Goal: Task Accomplishment & Management: Complete application form

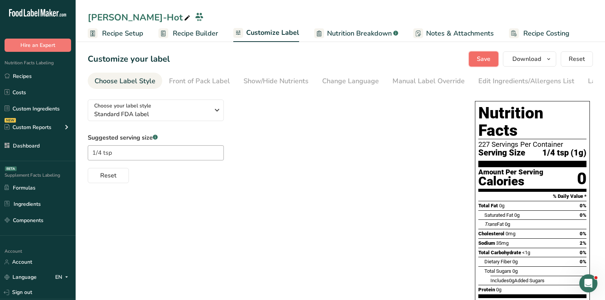
click at [494, 56] on button "Save" at bounding box center [483, 58] width 29 height 15
click at [494, 56] on div "Save Download Choose what to show on your downloaded label Recipe Name to appea…" at bounding box center [531, 58] width 124 height 15
click at [482, 64] on div "Save Download Choose what to show on your downloaded label Recipe Name to appea…" at bounding box center [531, 58] width 124 height 15
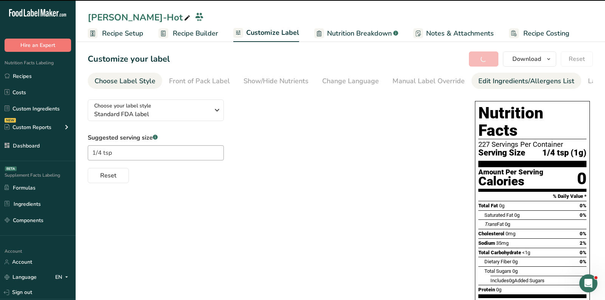
click at [504, 81] on div "Edit Ingredients/Allergens List" at bounding box center [526, 81] width 96 height 10
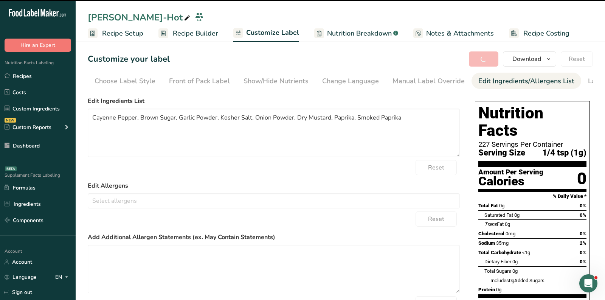
scroll to position [0, 44]
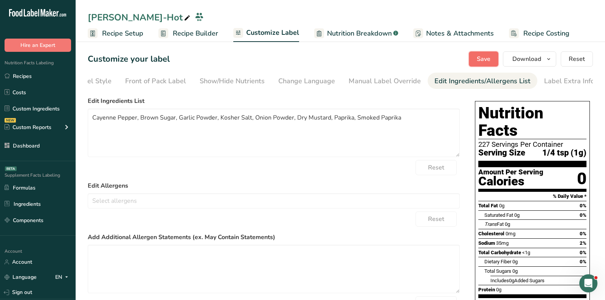
click at [484, 60] on span "Save" at bounding box center [484, 58] width 14 height 9
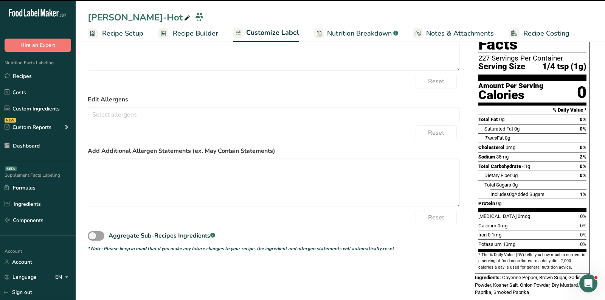
scroll to position [0, 0]
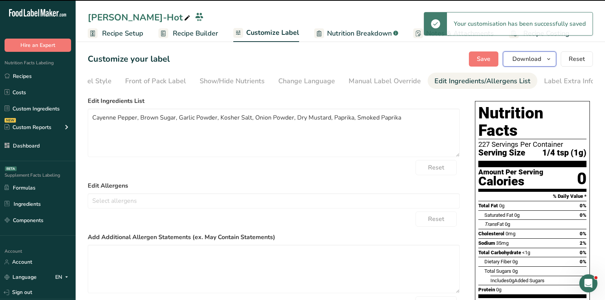
click at [539, 60] on span "Download" at bounding box center [526, 58] width 29 height 9
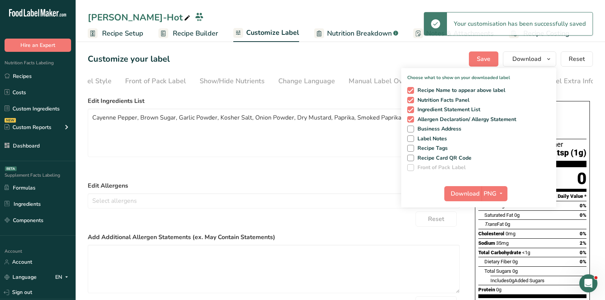
click at [491, 184] on div "Download PNG PNG BMP SVG PDF TXT" at bounding box center [478, 195] width 155 height 24
click at [493, 192] on span "PNG" at bounding box center [489, 193] width 13 height 9
click at [499, 250] on link "PDF" at bounding box center [495, 246] width 24 height 12
click at [426, 88] on span "Recipe Name to appear above label" at bounding box center [459, 90] width 91 height 7
click at [412, 88] on input "Recipe Name to appear above label" at bounding box center [409, 90] width 5 height 5
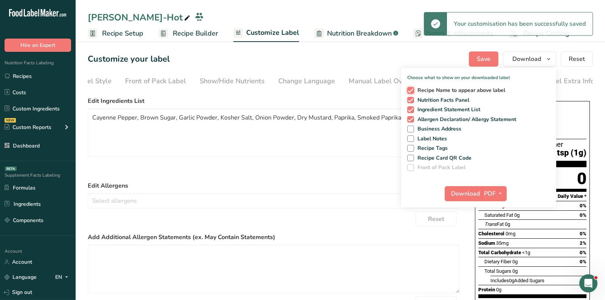
checkbox input "false"
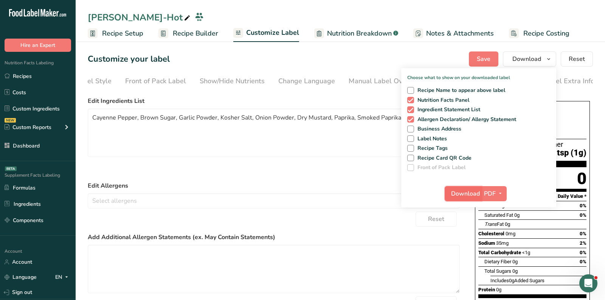
click at [460, 190] on span "Download" at bounding box center [465, 193] width 29 height 9
click at [57, 76] on link "Recipes" at bounding box center [38, 76] width 76 height 14
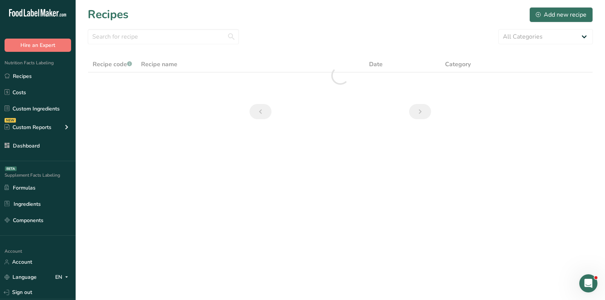
click at [286, 8] on div "Recipes Add new recipe" at bounding box center [340, 14] width 505 height 17
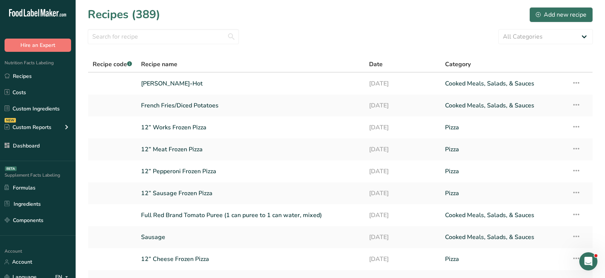
click at [308, 16] on div "Recipes (389) Add new recipe" at bounding box center [340, 14] width 505 height 17
click at [51, 108] on link "Custom Ingredients" at bounding box center [38, 108] width 76 height 14
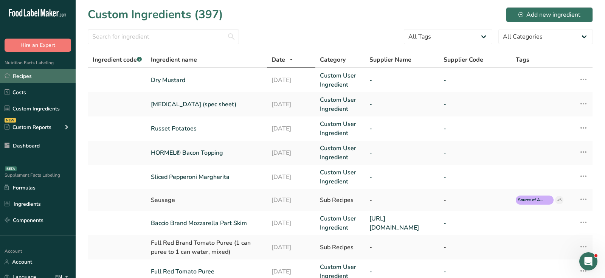
click at [64, 74] on link "Recipes" at bounding box center [38, 76] width 76 height 14
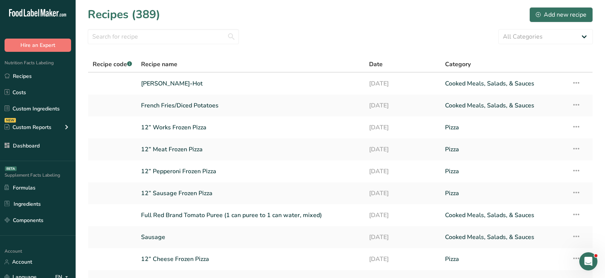
click at [298, 22] on div "Recipes (389) Add new recipe" at bounding box center [340, 14] width 505 height 17
drag, startPoint x: 88, startPoint y: 14, endPoint x: 166, endPoint y: 25, distance: 78.6
click at [166, 25] on section "Recipes (389) Add new recipe All Categories Baked Goods Beverages breakfast but…" at bounding box center [340, 164] width 529 height 328
click at [159, 15] on div "Recipes (389) Add new recipe" at bounding box center [340, 14] width 505 height 17
click at [159, 15] on h1 "Recipes (389)" at bounding box center [124, 14] width 73 height 17
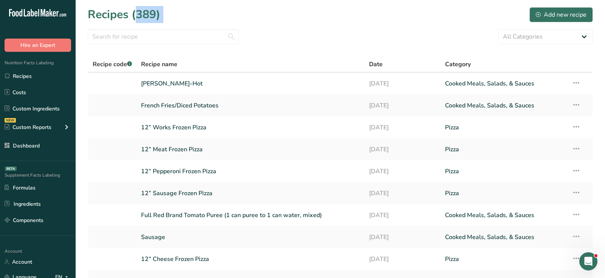
click at [159, 15] on h1 "Recipes (389)" at bounding box center [124, 14] width 73 height 17
click at [163, 37] on input "text" at bounding box center [163, 36] width 151 height 15
drag, startPoint x: 91, startPoint y: 66, endPoint x: 125, endPoint y: 67, distance: 34.0
click at [125, 67] on th "Recipe code .a-a{fill:#347362;}.b-a{fill:#fff;}" at bounding box center [112, 65] width 48 height 16
drag, startPoint x: 144, startPoint y: 65, endPoint x: 223, endPoint y: 65, distance: 78.6
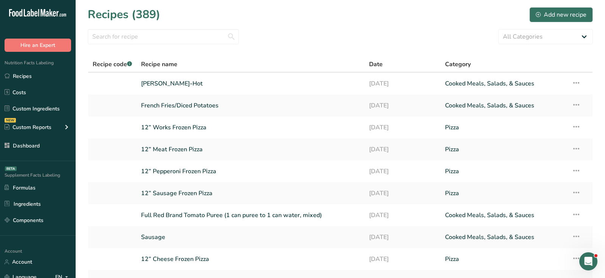
click at [223, 65] on div "Recipe name" at bounding box center [250, 64] width 219 height 9
click at [380, 42] on div "All Categories Baked Goods Beverages breakfast butter cookies, batch X Confecti…" at bounding box center [340, 36] width 505 height 15
click at [550, 32] on select "All Categories Baked Goods Beverages breakfast butter cookies, batch X Confecti…" at bounding box center [545, 36] width 94 height 15
drag, startPoint x: 375, startPoint y: 63, endPoint x: 384, endPoint y: 63, distance: 9.4
click at [384, 63] on div "Date" at bounding box center [402, 64] width 67 height 9
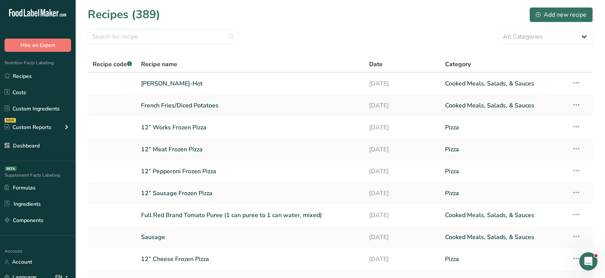
click at [365, 65] on th "Date" at bounding box center [402, 65] width 76 height 16
click at [435, 41] on div "All Categories Baked Goods Beverages breakfast butter cookies, batch X Confecti…" at bounding box center [340, 36] width 505 height 15
click at [554, 12] on div "Add new recipe" at bounding box center [561, 14] width 51 height 9
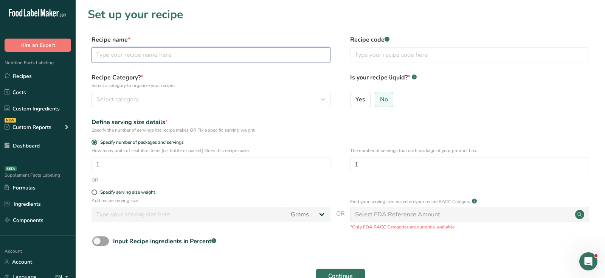
click at [147, 57] on input "text" at bounding box center [210, 54] width 239 height 15
click at [140, 52] on input "Protein Powder Mix" at bounding box center [210, 54] width 239 height 15
type input "Protein Powder Mix"
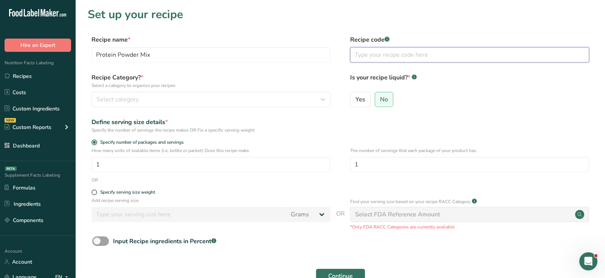
click at [381, 53] on input "text" at bounding box center [469, 54] width 239 height 15
click at [421, 57] on input "text" at bounding box center [469, 54] width 239 height 15
type input "PP-10"
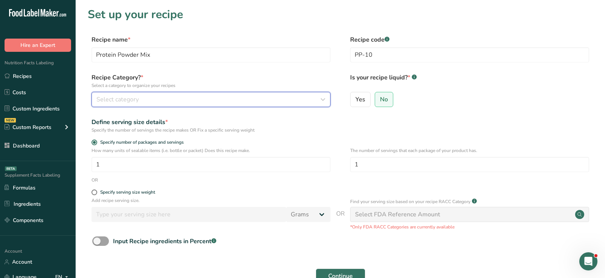
click at [265, 94] on button "Select category" at bounding box center [210, 99] width 239 height 15
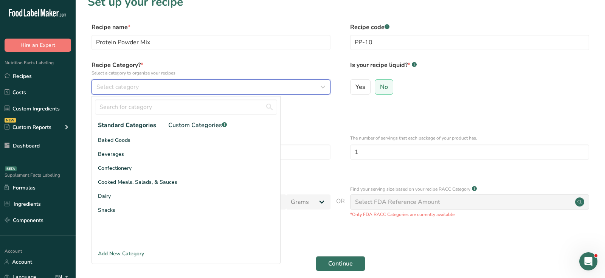
scroll to position [13, 0]
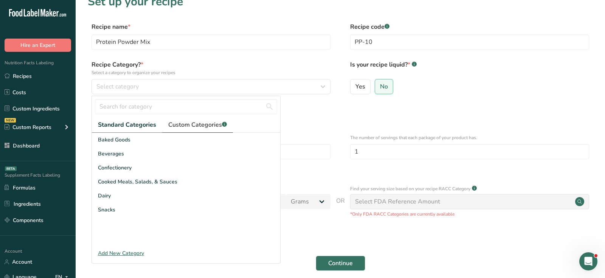
click at [210, 127] on span "Custom Categories .a-a{fill:#347362;}.b-a{fill:#fff;}" at bounding box center [197, 124] width 59 height 9
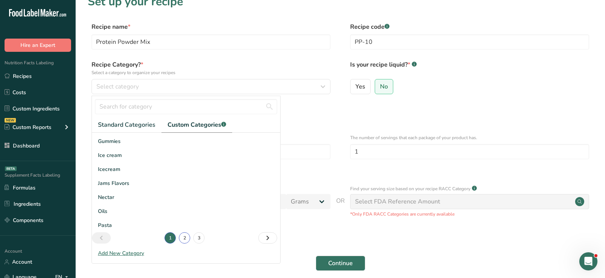
click at [185, 240] on link "2" at bounding box center [184, 237] width 11 height 11
click at [197, 236] on link "3" at bounding box center [198, 237] width 11 height 11
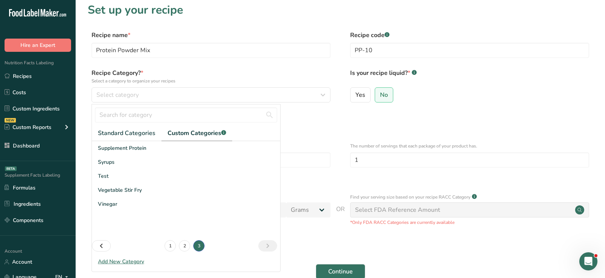
click at [135, 262] on div "Add New Category" at bounding box center [186, 261] width 188 height 8
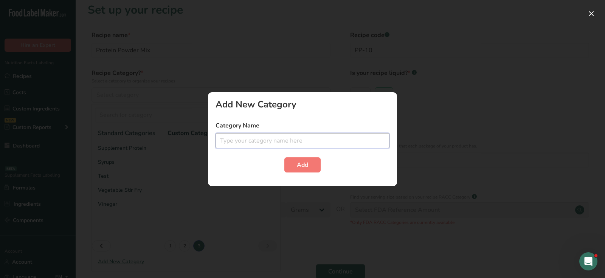
click at [317, 142] on input "text" at bounding box center [302, 140] width 174 height 15
type input "Protein Powder"
click at [302, 165] on span "Add" at bounding box center [302, 164] width 11 height 9
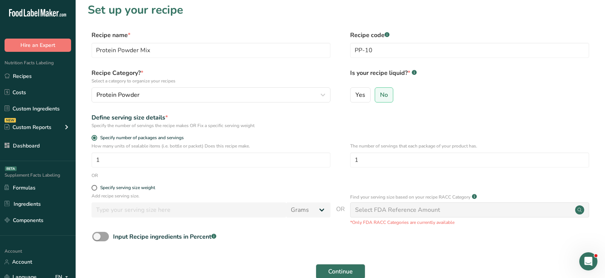
click at [379, 70] on label "Is your recipe liquid? * .a-a{fill:#347362;}.b-a{fill:#fff;}" at bounding box center [469, 76] width 239 height 16
click at [394, 92] on div "Yes No" at bounding box center [469, 97] width 239 height 20
click at [367, 92] on label "Yes" at bounding box center [360, 94] width 20 height 15
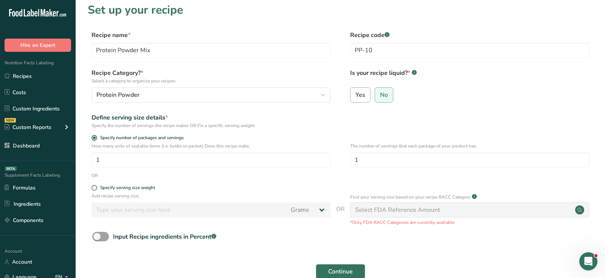
click at [355, 92] on input "Yes" at bounding box center [352, 94] width 5 height 5
radio input "true"
radio input "false"
select select "22"
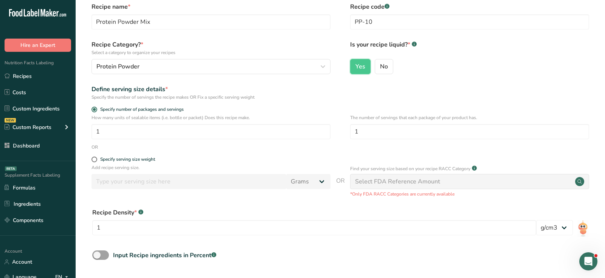
scroll to position [23, 0]
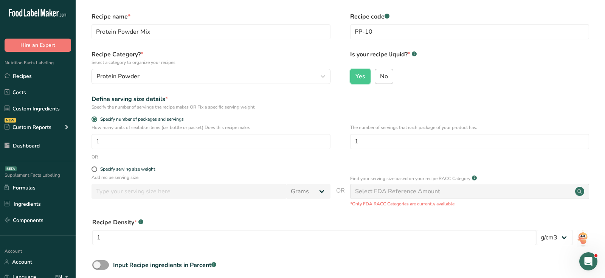
click at [381, 71] on label "No" at bounding box center [384, 76] width 19 height 15
click at [380, 74] on input "No" at bounding box center [377, 76] width 5 height 5
radio input "true"
radio input "false"
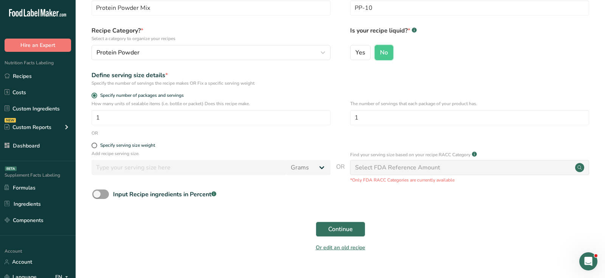
scroll to position [61, 0]
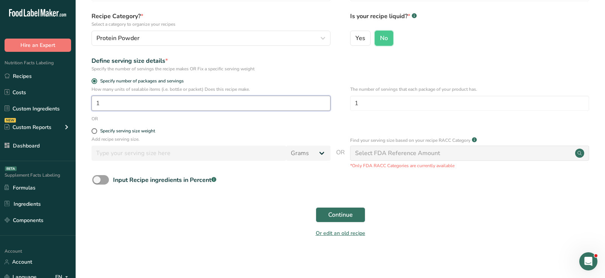
click at [132, 100] on input "1" at bounding box center [210, 103] width 239 height 15
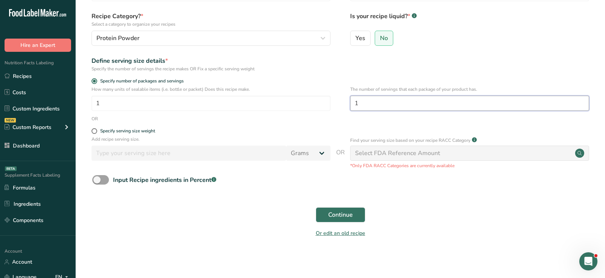
click at [435, 103] on input "1" at bounding box center [469, 103] width 239 height 15
click at [114, 131] on div "Specify serving size weight" at bounding box center [127, 131] width 55 height 6
click at [96, 131] on input "Specify serving size weight" at bounding box center [93, 131] width 5 height 5
radio input "true"
radio input "false"
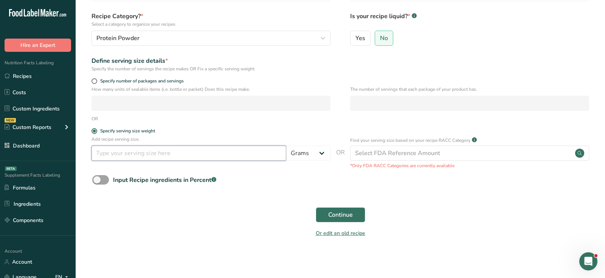
click at [126, 155] on input "number" at bounding box center [188, 153] width 195 height 15
drag, startPoint x: 370, startPoint y: 166, endPoint x: 466, endPoint y: 167, distance: 96.4
click at [466, 167] on p "*Only FDA RACC Categories are currently available" at bounding box center [469, 165] width 239 height 7
click at [493, 175] on div "Input Recipe ingredients in Percent .a-a{fill:#347362;}.b-a{fill:#fff;}" at bounding box center [340, 182] width 505 height 15
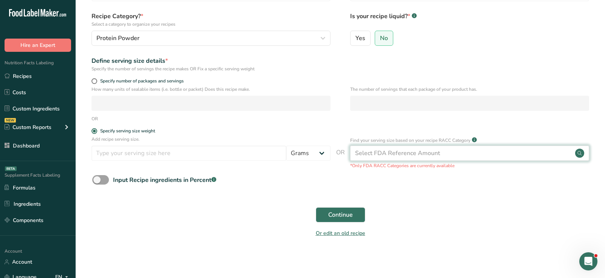
click at [583, 152] on circle at bounding box center [579, 153] width 9 height 9
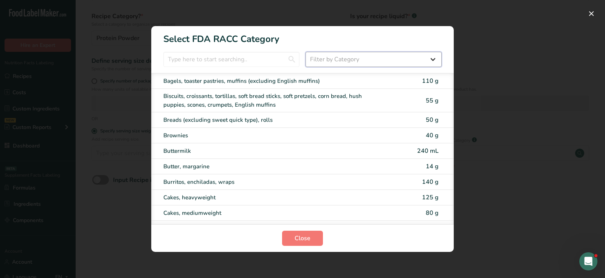
click at [347, 54] on select "Filter by Category All Bakery products Beverages Cereals and other grain produc…" at bounding box center [373, 59] width 136 height 15
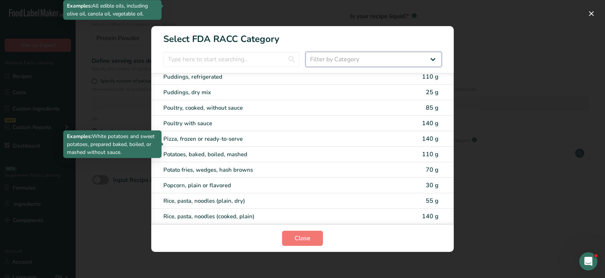
scroll to position [1154, 0]
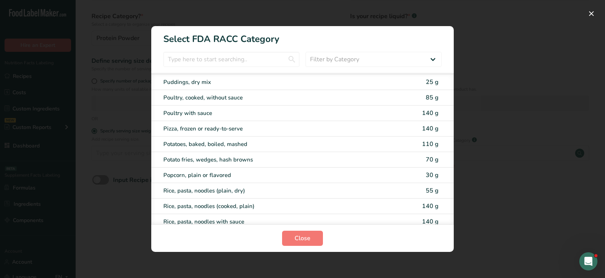
click at [531, 88] on div "RACC Category Selection Modal" at bounding box center [302, 139] width 605 height 278
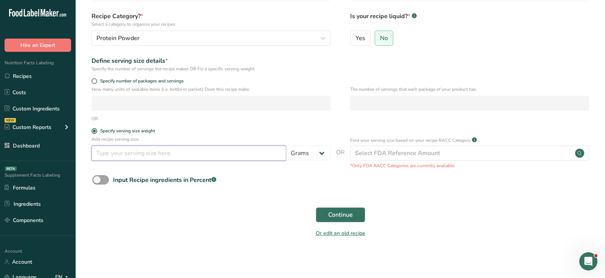
click at [163, 157] on input "number" at bounding box center [188, 153] width 195 height 15
click at [113, 180] on span "Input Recipe ingredients in Percent .a-a{fill:#347362;}.b-a{fill:#fff;}" at bounding box center [162, 179] width 107 height 9
click at [97, 180] on input "Input Recipe ingredients in Percent .a-a{fill:#347362;}.b-a{fill:#fff;}" at bounding box center [94, 179] width 5 height 5
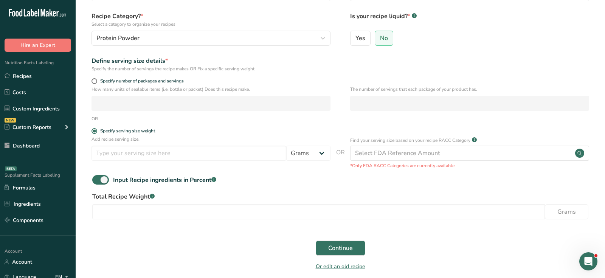
drag, startPoint x: 114, startPoint y: 182, endPoint x: 219, endPoint y: 183, distance: 105.1
click at [219, 183] on div "Input Recipe ingredients in Percent .a-a{fill:#347362;}.b-a{fill:#fff;}" at bounding box center [340, 182] width 505 height 15
click at [127, 222] on div "Total Recipe Weight .a-a{fill:#347362;}.b-a{fill:#fff;} Grams" at bounding box center [340, 208] width 505 height 32
click at [165, 211] on input "number" at bounding box center [318, 211] width 452 height 15
click at [101, 181] on span at bounding box center [100, 179] width 17 height 9
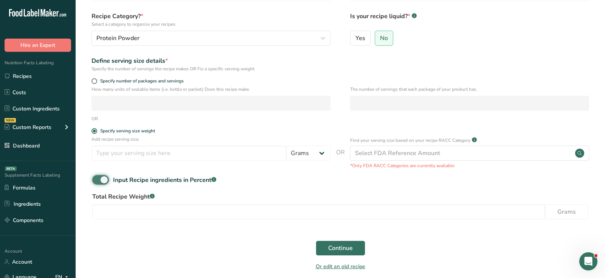
click at [97, 181] on input "Input Recipe ingredients in Percent .a-a{fill:#347362;}.b-a{fill:#fff;}" at bounding box center [94, 179] width 5 height 5
checkbox input "false"
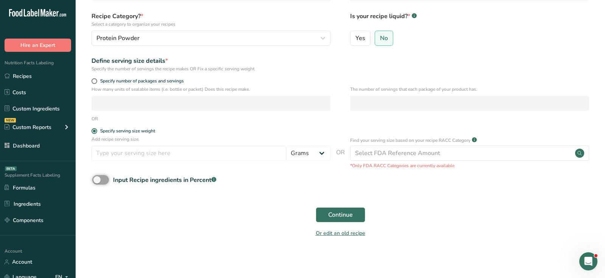
scroll to position [23, 0]
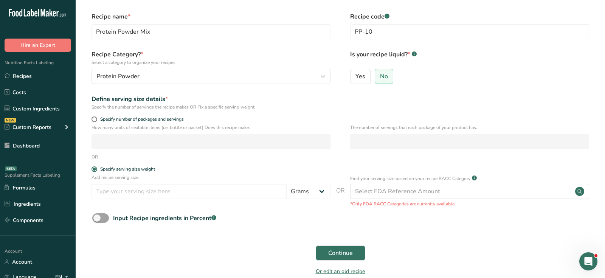
click at [124, 183] on div "Add recipe serving size. Grams kg mg mcg lb oz l mL fl oz tbsp tsp cup qt gallon" at bounding box center [210, 188] width 239 height 29
click at [132, 193] on input "number" at bounding box center [188, 191] width 195 height 15
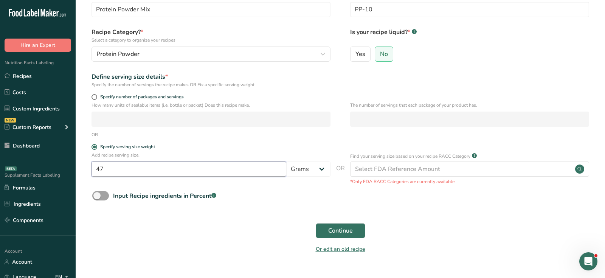
scroll to position [42, 0]
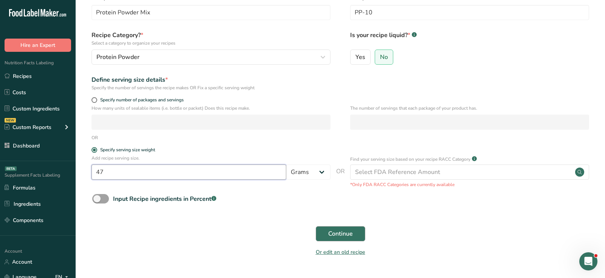
type input "47"
click at [349, 232] on span "Continue" at bounding box center [340, 233] width 25 height 9
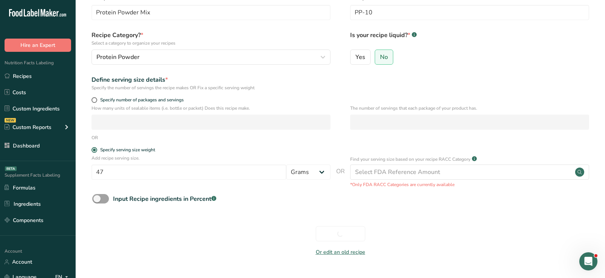
scroll to position [0, 0]
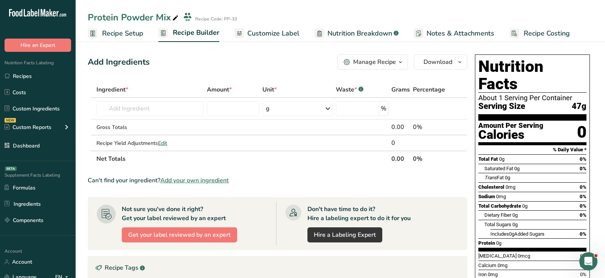
click at [117, 34] on span "Recipe Setup" at bounding box center [122, 33] width 41 height 10
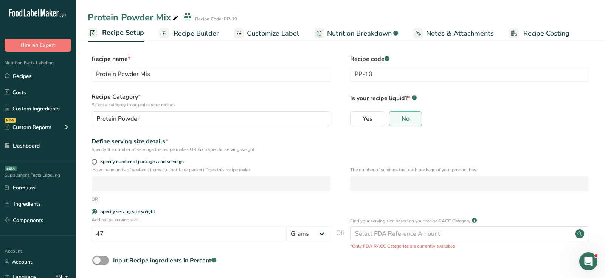
click at [203, 38] on span "Recipe Builder" at bounding box center [195, 33] width 45 height 10
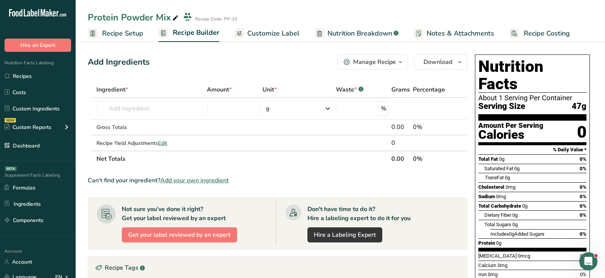
drag, startPoint x: 569, startPoint y: 90, endPoint x: 588, endPoint y: 90, distance: 19.7
click at [588, 90] on div "Nutrition Facts About 1 Serving Per Container Serving Size 47g Amount Per Servi…" at bounding box center [532, 183] width 115 height 259
click at [217, 75] on div "Add Ingredients Manage Recipe Delete Recipe Duplicate Recipe Scale Recipe Save …" at bounding box center [280, 246] width 384 height 391
click at [159, 104] on input "text" at bounding box center [149, 108] width 107 height 15
click at [127, 120] on p "12220 Seeds, flaxseed" at bounding box center [132, 124] width 61 height 8
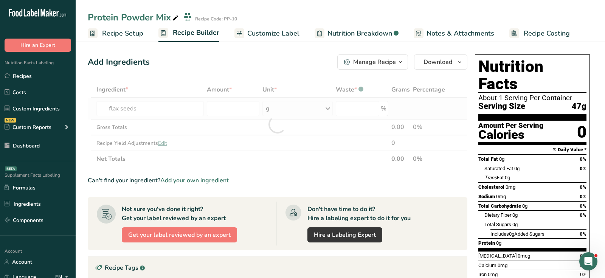
type input "Seeds, flaxseed"
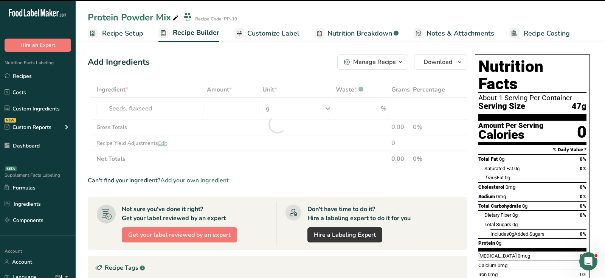
type input "0"
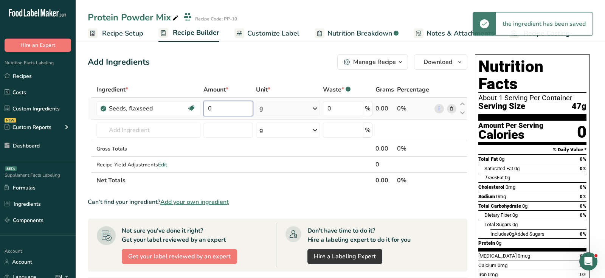
drag, startPoint x: 218, startPoint y: 105, endPoint x: 204, endPoint y: 105, distance: 14.0
click at [206, 105] on input "0" at bounding box center [227, 108] width 49 height 15
type input "5"
click at [275, 66] on div "Add Ingredients Manage Recipe Delete Recipe Duplicate Recipe Scale Recipe Save …" at bounding box center [277, 61] width 379 height 15
click at [279, 106] on div "g" at bounding box center [288, 108] width 64 height 15
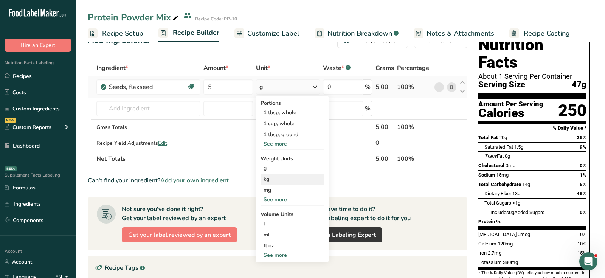
scroll to position [18, 0]
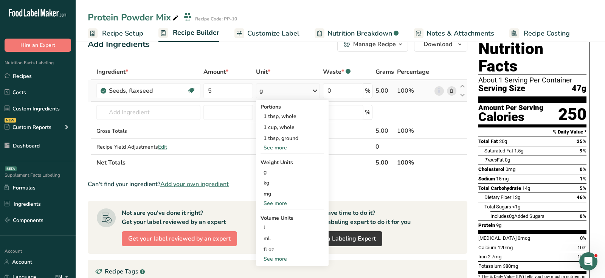
click at [276, 148] on div "See more" at bounding box center [291, 148] width 63 height 8
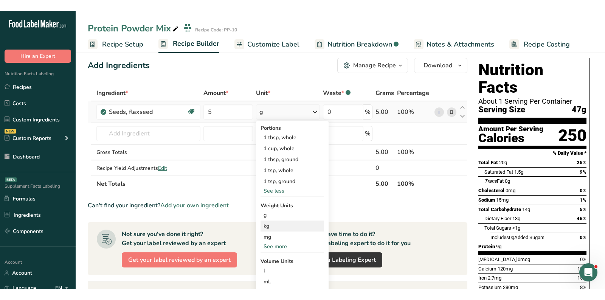
scroll to position [0, 0]
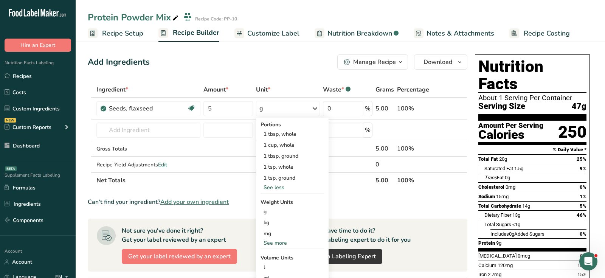
click at [211, 66] on div "Add Ingredients Manage Recipe Delete Recipe Duplicate Recipe Scale Recipe Save …" at bounding box center [277, 61] width 379 height 15
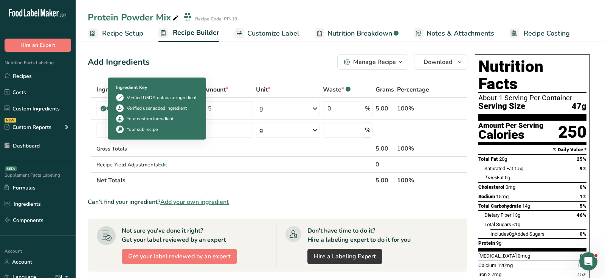
click at [127, 90] on div "Ingredient Key" at bounding box center [157, 87] width 82 height 7
click at [131, 127] on div "Your sub recipe" at bounding box center [142, 128] width 31 height 7
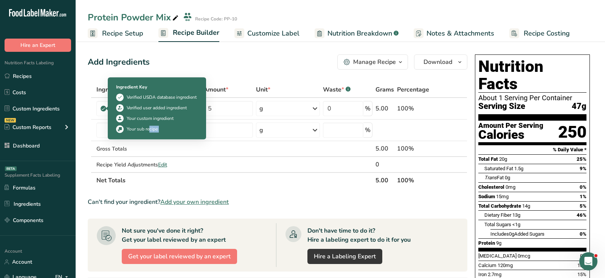
click at [131, 127] on div "Your sub recipe" at bounding box center [142, 128] width 31 height 7
click at [134, 119] on div "Your custom ingredient" at bounding box center [150, 118] width 47 height 7
click at [139, 110] on div "Verified user added ingredient" at bounding box center [157, 107] width 60 height 7
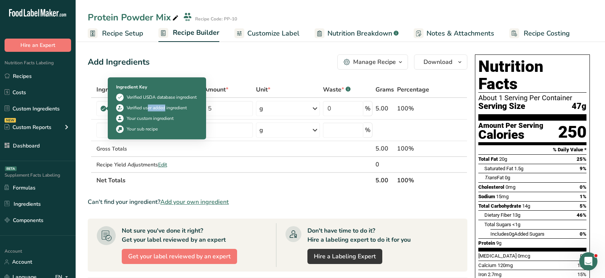
click at [139, 110] on div "Verified user added ingredient" at bounding box center [157, 107] width 60 height 7
click at [126, 108] on div "Verified user added ingredient" at bounding box center [157, 108] width 82 height 8
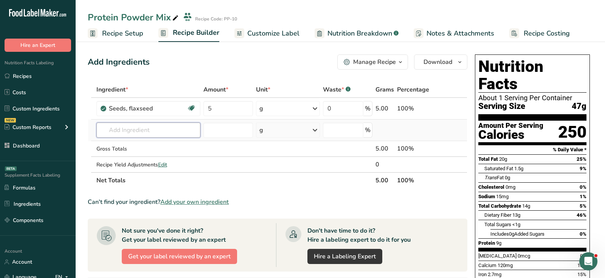
click at [161, 132] on input "text" at bounding box center [148, 129] width 104 height 15
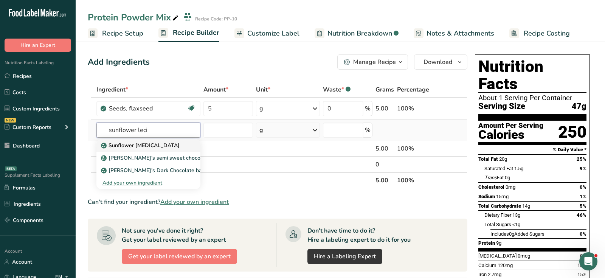
type input "sunflower leci"
click at [132, 145] on p "Sunflower Lecithin" at bounding box center [140, 145] width 77 height 8
type input "Sunflower Lecithin"
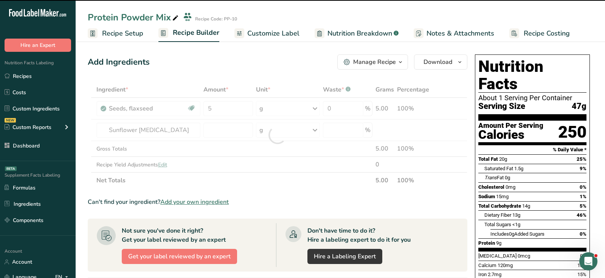
type input "0"
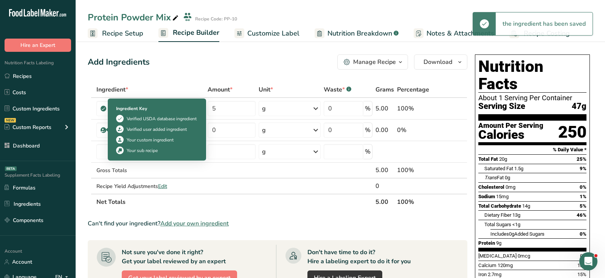
click at [128, 129] on div "Verified user added ingredient" at bounding box center [157, 129] width 60 height 7
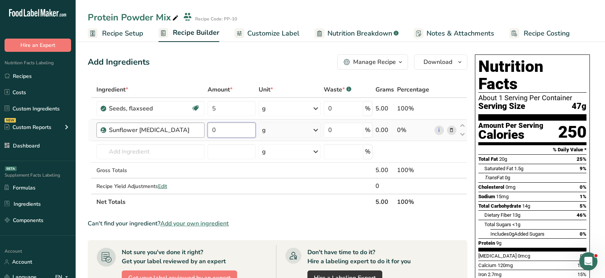
drag, startPoint x: 222, startPoint y: 128, endPoint x: 194, endPoint y: 127, distance: 28.4
click at [194, 128] on tr "Sunflower Lecithin 0 g Weight Units g kg mg See more Volume Units l Volume unit…" at bounding box center [277, 130] width 379 height 22
type input "2.5"
click at [221, 69] on div "Add Ingredients Manage Recipe Delete Recipe Duplicate Recipe Scale Recipe Save …" at bounding box center [277, 61] width 379 height 15
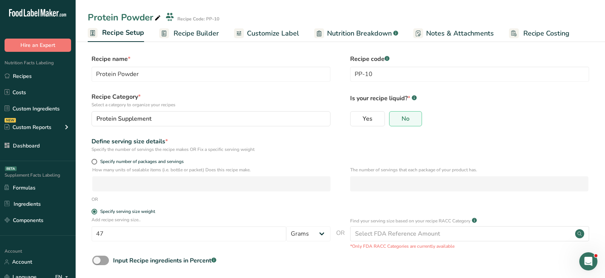
scroll to position [35, 0]
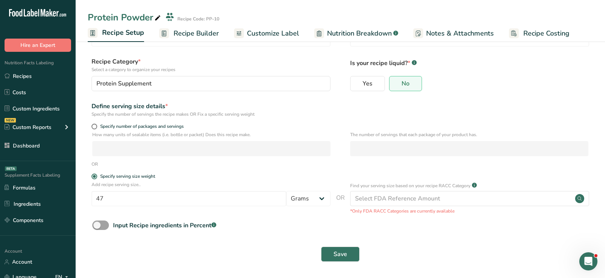
click at [183, 37] on span "Recipe Builder" at bounding box center [195, 33] width 45 height 10
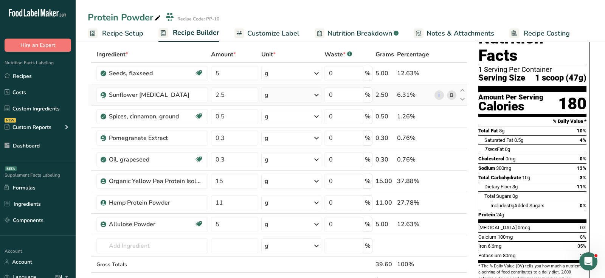
scroll to position [11, 0]
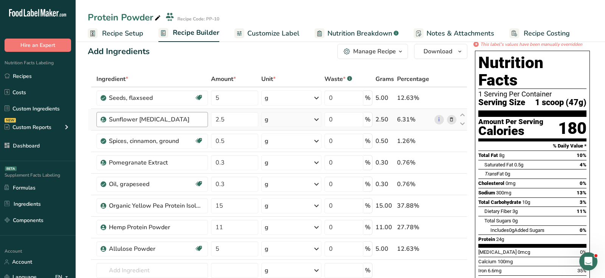
click at [137, 125] on div "Sunflower Lecithin" at bounding box center [151, 119] width 111 height 15
click at [137, 124] on div "Sunflower Lecithin" at bounding box center [151, 119] width 111 height 15
click at [136, 122] on div "Sunflower Lecithin" at bounding box center [156, 119] width 94 height 9
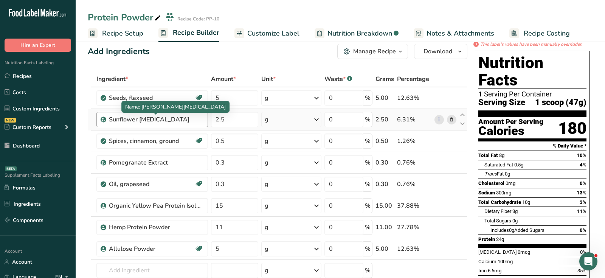
click at [136, 122] on div "Sunflower Lecithin" at bounding box center [156, 119] width 94 height 9
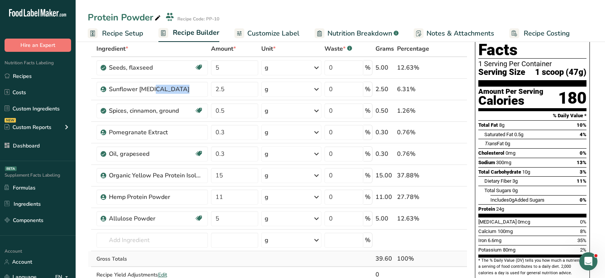
scroll to position [43, 0]
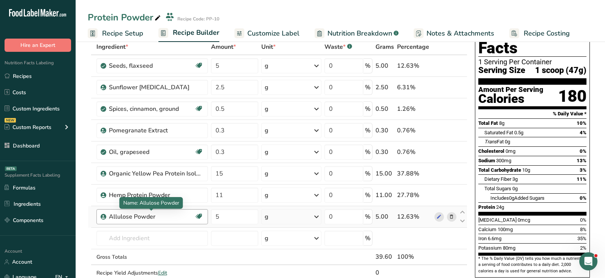
click at [122, 216] on div "Allulose Powder" at bounding box center [151, 216] width 85 height 9
click at [450, 214] on icon at bounding box center [451, 217] width 5 height 8
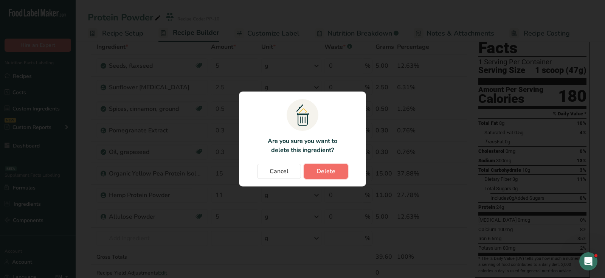
click at [334, 170] on button "Delete" at bounding box center [326, 171] width 44 height 15
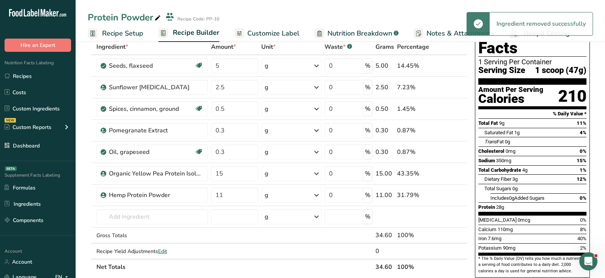
click at [562, 118] on div "Total Fat 9g 11%" at bounding box center [532, 122] width 108 height 9
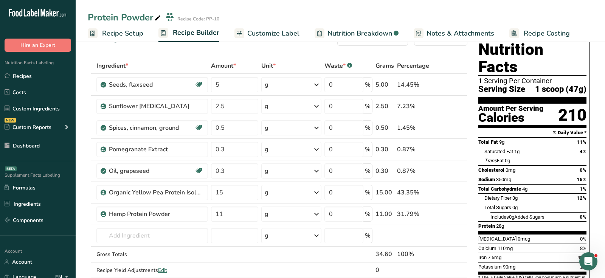
scroll to position [0, 0]
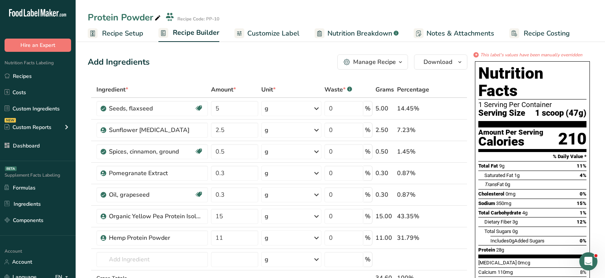
click at [252, 62] on div "Add Ingredients Manage Recipe Delete Recipe Duplicate Recipe Scale Recipe Save …" at bounding box center [277, 61] width 379 height 15
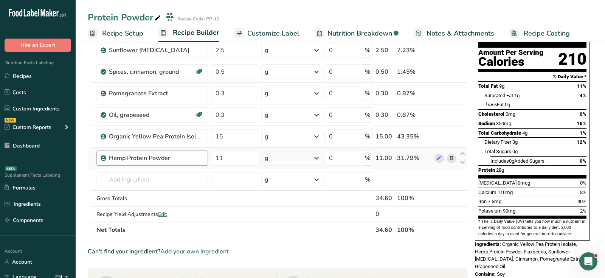
scroll to position [81, 0]
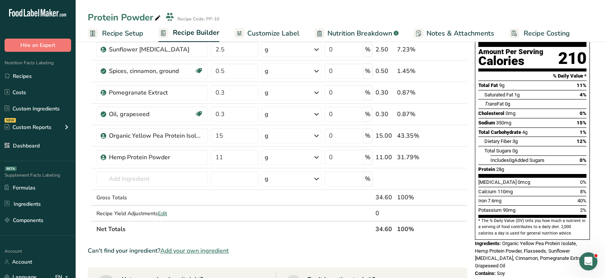
click at [136, 247] on div "Can't find your ingredient? Add your own ingredient" at bounding box center [277, 250] width 379 height 9
click at [187, 247] on span "Add your own ingredient" at bounding box center [194, 250] width 68 height 9
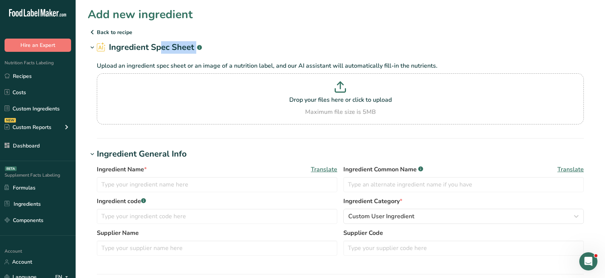
drag, startPoint x: 105, startPoint y: 49, endPoint x: 237, endPoint y: 50, distance: 131.9
click at [237, 50] on h1 "Ingredient Spec Sheet .a-a{fill:#347362;}.b-a{fill:#fff;}" at bounding box center [340, 47] width 505 height 12
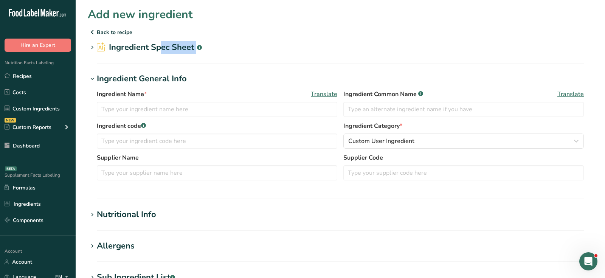
click at [237, 50] on h1 "Ingredient Spec Sheet .a-a{fill:#347362;}.b-a{fill:#fff;}" at bounding box center [340, 47] width 505 height 12
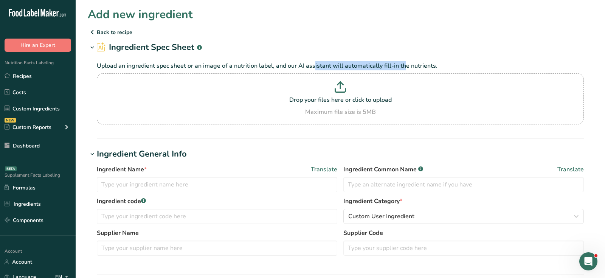
drag, startPoint x: 284, startPoint y: 65, endPoint x: 381, endPoint y: 67, distance: 97.5
click at [381, 67] on p "Upload an ingredient spec sheet or an image of a nutrition label, and our AI as…" at bounding box center [340, 65] width 487 height 9
click at [332, 96] on p "Drop your files here or click to upload" at bounding box center [340, 99] width 483 height 9
click at [332, 96] on input "Drop your files here or click to upload Maximum file size is 5MB" at bounding box center [340, 98] width 487 height 51
type input "C:\fakepath\Allulose NFP.png"
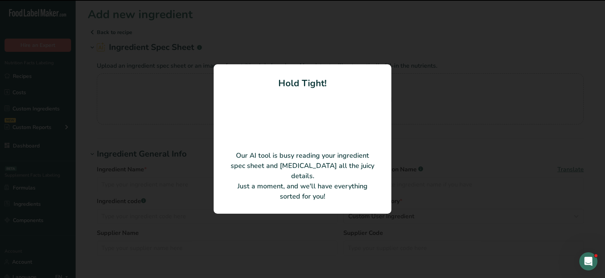
type input "Allulose Powder"
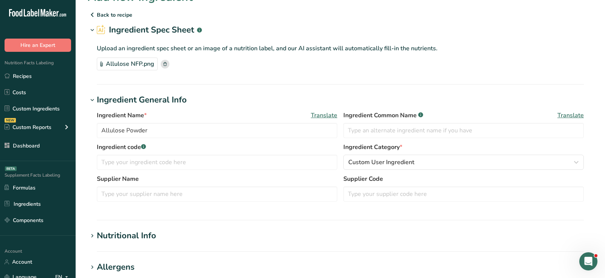
scroll to position [21, 0]
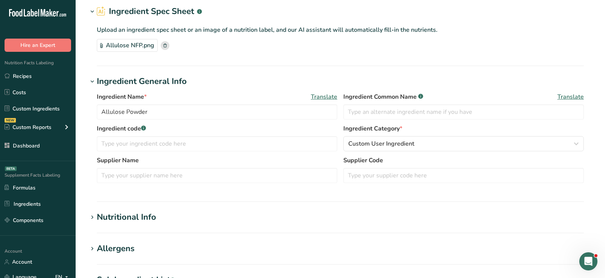
click at [137, 215] on div "Nutritional Info" at bounding box center [126, 217] width 59 height 12
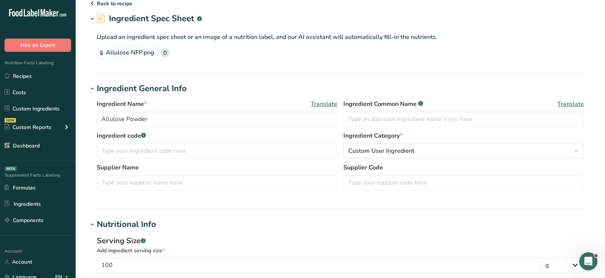
click at [327, 102] on span "Translate" at bounding box center [324, 103] width 26 height 9
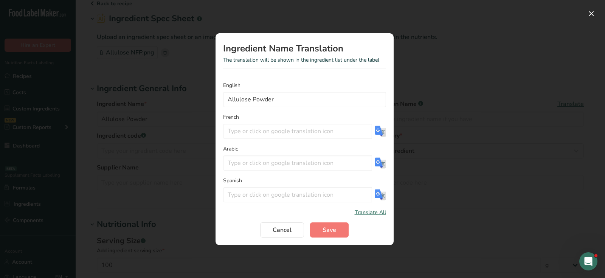
click at [375, 207] on form "English Allulose Powder French Arabic Spanish Translate All Cancel Save" at bounding box center [304, 159] width 163 height 156
click at [375, 212] on span "Translate All" at bounding box center [370, 212] width 31 height 8
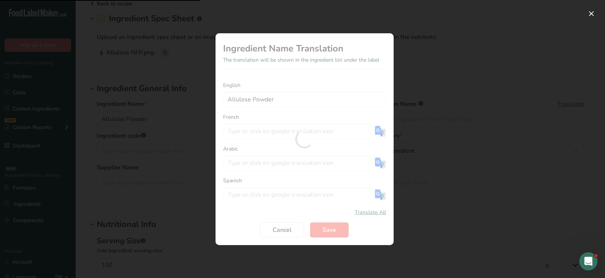
type input "Poudre d'allulose"
type input "مسحوق الألولوز"
type input "Polvo de alulosa"
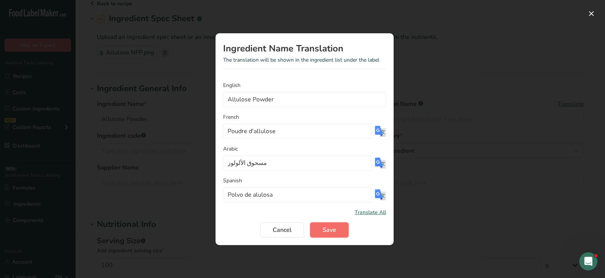
click at [324, 229] on span "Save" at bounding box center [329, 229] width 14 height 9
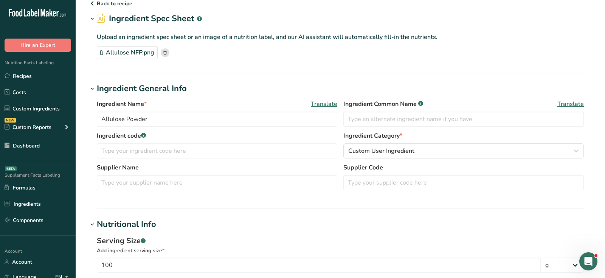
click at [105, 105] on span "Ingredient Name *" at bounding box center [122, 103] width 50 height 9
click at [367, 104] on span "Ingredient Common Name .a-a{fill:#347362;}.b-a{fill:#fff;}" at bounding box center [383, 103] width 80 height 9
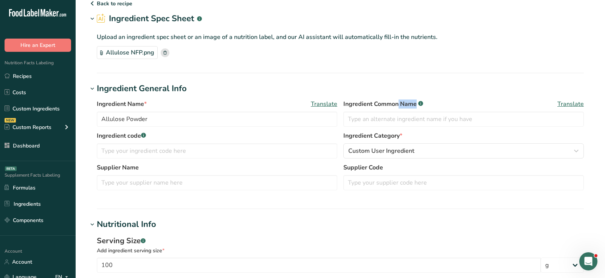
click at [367, 104] on span "Ingredient Common Name .a-a{fill:#347362;}.b-a{fill:#fff;}" at bounding box center [383, 103] width 80 height 9
click at [367, 120] on input "text" at bounding box center [463, 118] width 240 height 15
click at [173, 118] on input "Allulose Powder" at bounding box center [217, 118] width 240 height 15
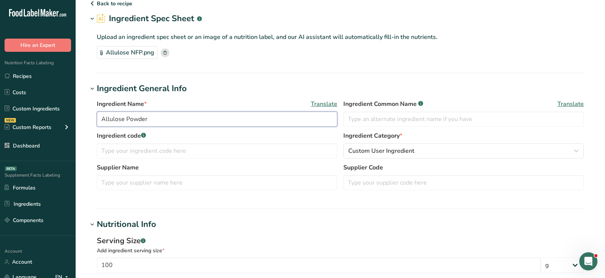
click at [242, 116] on input "Allulose Powder" at bounding box center [217, 118] width 240 height 15
type input "Allulose Powder- XYZ"
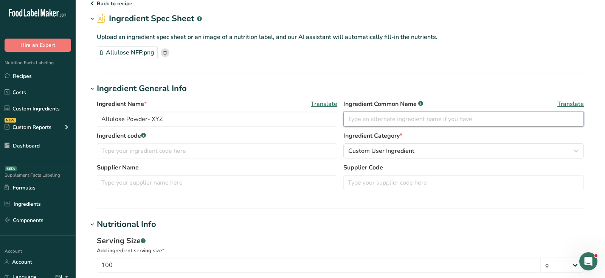
click at [480, 117] on input "text" at bounding box center [463, 118] width 240 height 15
type input "Allulose Powder"
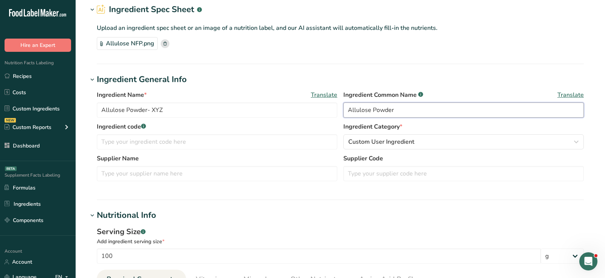
scroll to position [39, 0]
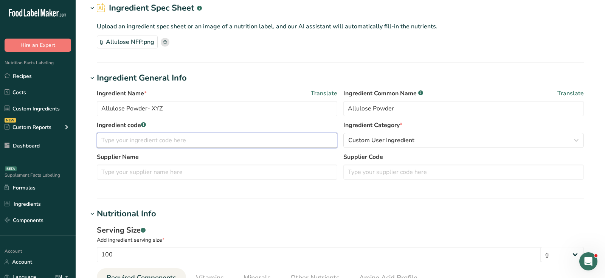
click at [169, 137] on input "text" at bounding box center [217, 140] width 240 height 15
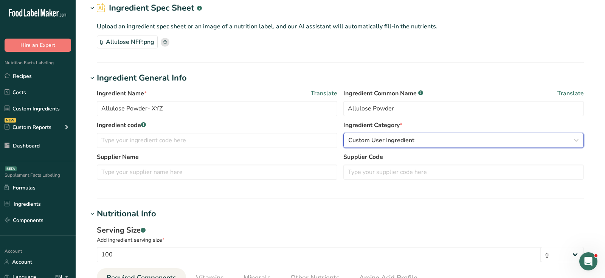
click at [375, 139] on span "Custom User Ingredient" at bounding box center [381, 140] width 66 height 9
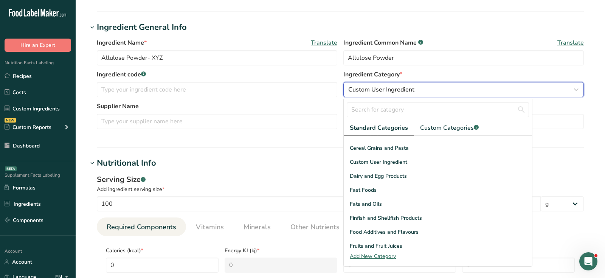
scroll to position [292, 0]
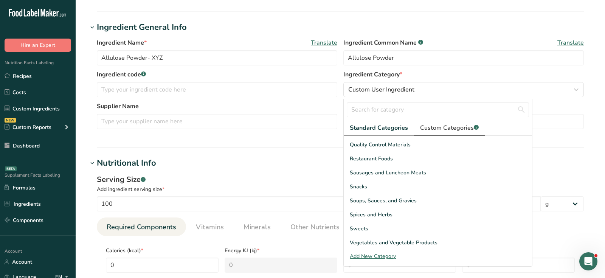
click at [437, 123] on span "Custom Categories .a-a{fill:#347362;}.b-a{fill:#fff;}" at bounding box center [449, 127] width 59 height 9
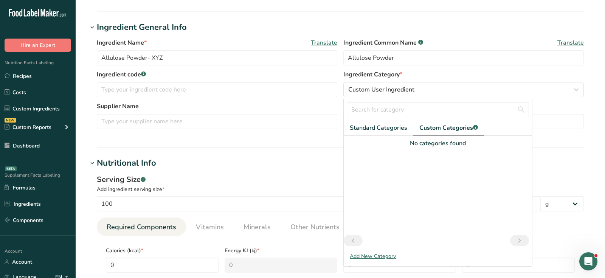
click at [291, 143] on section "Ingredient General Info Ingredient Name * Translate Allulose Powder- XYZ Ingred…" at bounding box center [340, 84] width 505 height 127
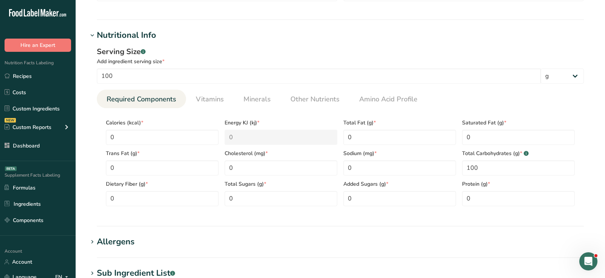
scroll to position [243, 0]
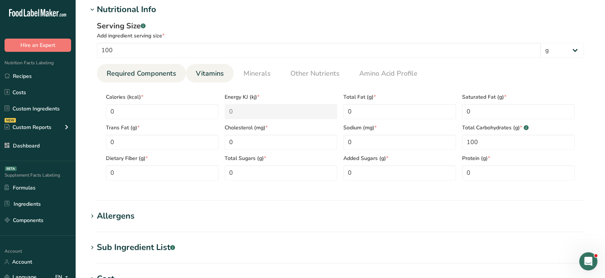
click at [210, 73] on span "Vitamins" at bounding box center [210, 73] width 28 height 10
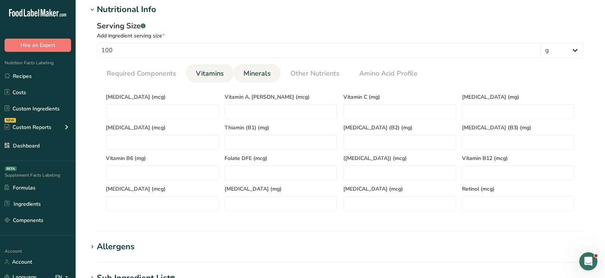
click at [255, 71] on span "Minerals" at bounding box center [256, 73] width 27 height 10
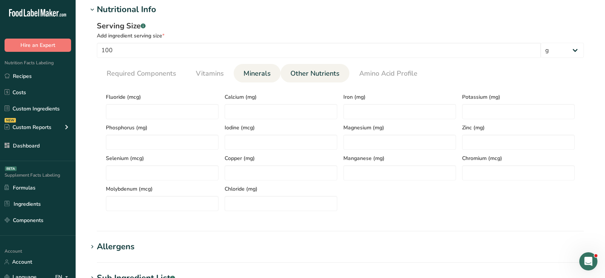
click at [307, 72] on span "Other Nutrients" at bounding box center [314, 73] width 49 height 10
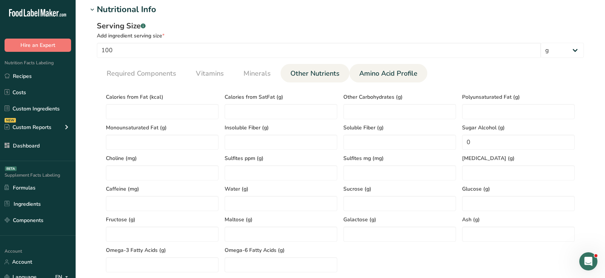
click at [377, 68] on span "Amino Acid Profile" at bounding box center [388, 73] width 58 height 10
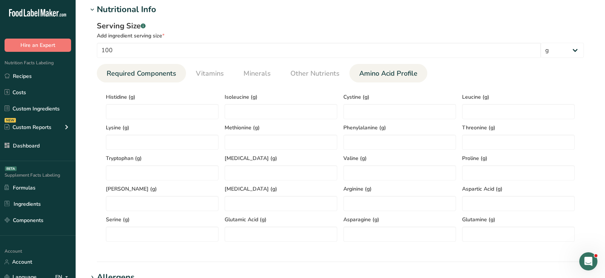
click at [169, 70] on span "Required Components" at bounding box center [142, 73] width 70 height 10
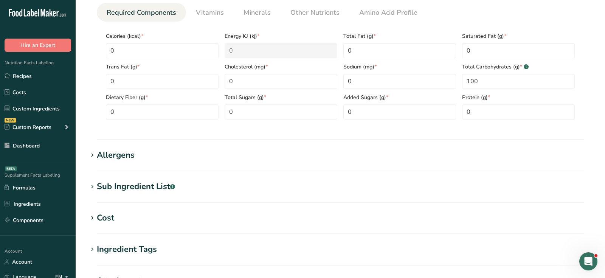
click at [119, 154] on div "Allergens" at bounding box center [116, 155] width 38 height 12
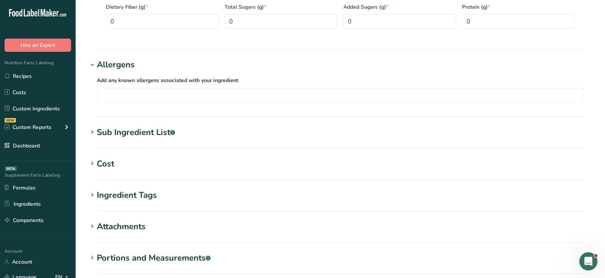
scroll to position [395, 0]
click at [137, 128] on div "Sub Ingredient List .a-a{fill:#347362;}.b-a{fill:#fff;}" at bounding box center [136, 132] width 78 height 12
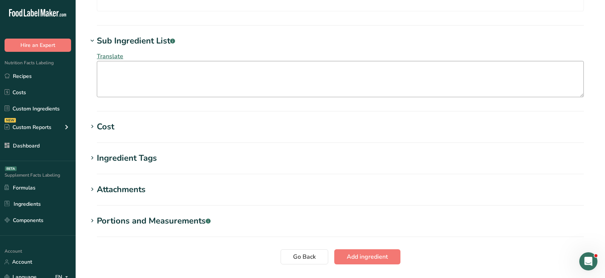
scroll to position [489, 0]
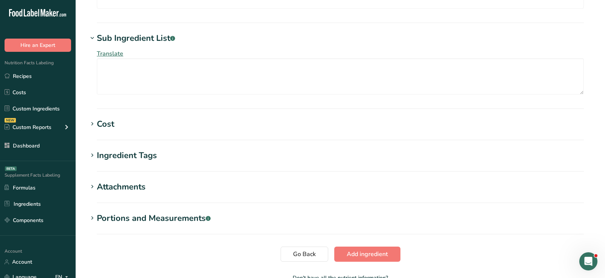
click at [110, 125] on div "Cost" at bounding box center [105, 124] width 17 height 12
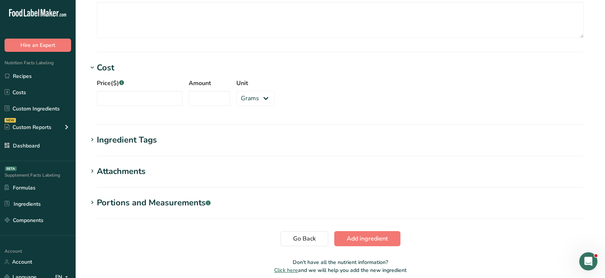
scroll to position [546, 0]
click at [140, 94] on input "Price($) .a-a{fill:#347362;}.b-a{fill:#fff;}" at bounding box center [140, 97] width 86 height 15
type input "20"
click at [195, 94] on input "Amount" at bounding box center [210, 97] width 42 height 15
type input "3"
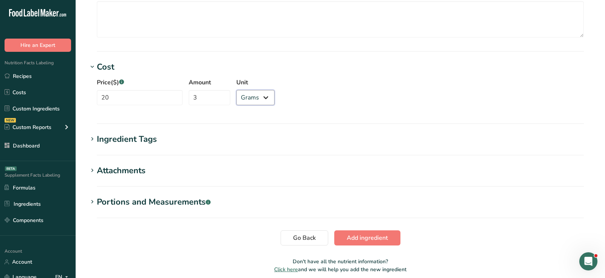
click at [241, 95] on select "Grams kg mg mcg lb oz" at bounding box center [255, 97] width 38 height 15
select select "1"
click at [236, 90] on select "Grams kg mg mcg lb oz" at bounding box center [255, 97] width 38 height 15
click at [139, 136] on div "Ingredient Tags" at bounding box center [127, 139] width 60 height 12
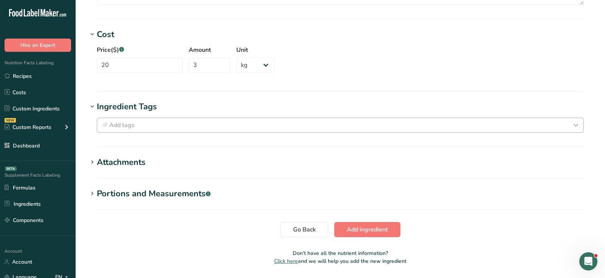
scroll to position [596, 0]
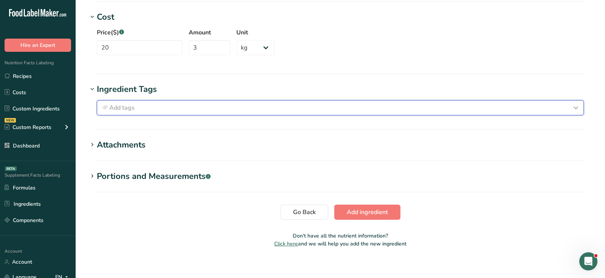
click at [135, 103] on div "Add tags" at bounding box center [340, 107] width 480 height 9
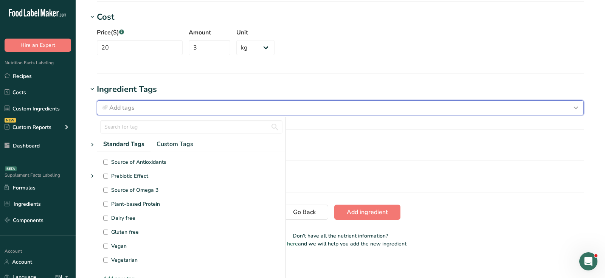
scroll to position [4, 0]
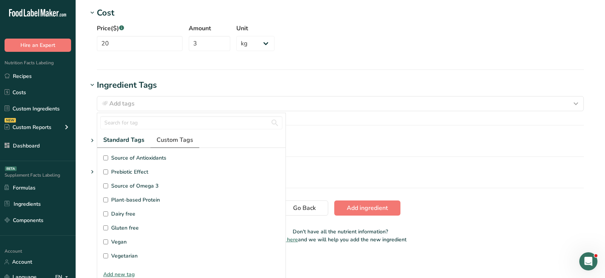
click at [170, 135] on span "Custom Tags" at bounding box center [174, 139] width 37 height 9
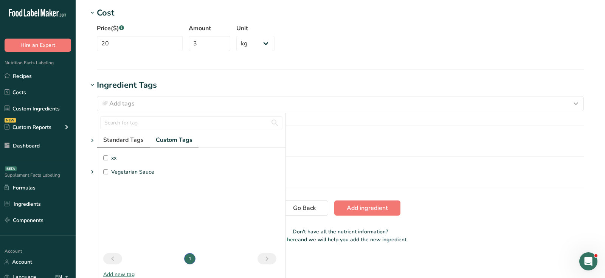
click at [124, 141] on span "Standard Tags" at bounding box center [123, 139] width 40 height 9
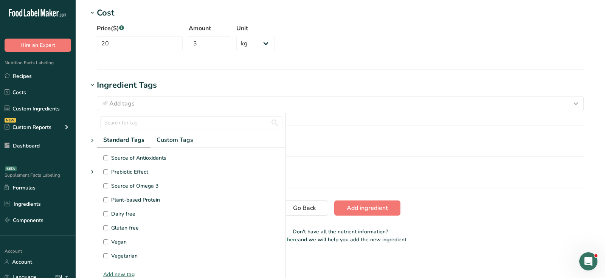
scroll to position [600, 0]
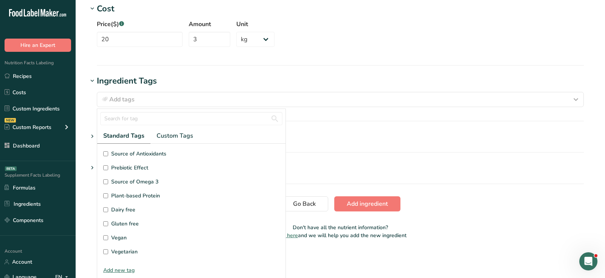
click at [121, 234] on span "Vegan" at bounding box center [118, 238] width 15 height 8
click at [108, 235] on input "Vegan" at bounding box center [105, 237] width 5 height 5
checkbox input "true"
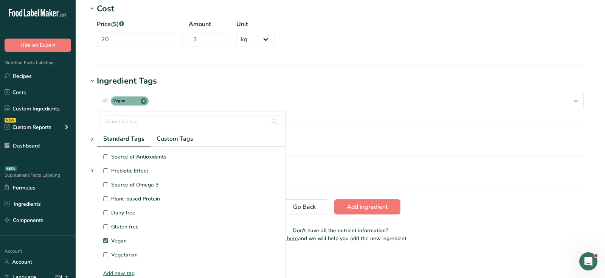
click at [121, 253] on span "Vegetarian" at bounding box center [124, 255] width 26 height 8
click at [108, 253] on input "Vegetarian" at bounding box center [105, 254] width 5 height 5
checkbox input "true"
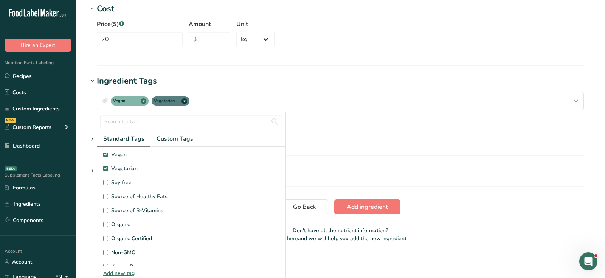
scroll to position [119, 0]
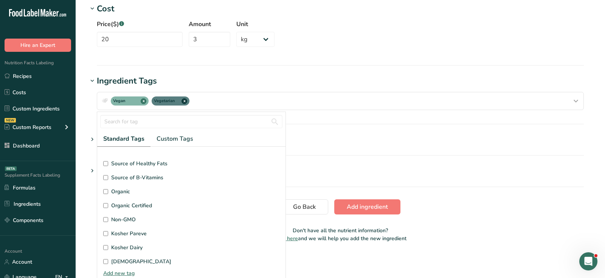
click at [109, 188] on label "Organic" at bounding box center [191, 191] width 176 height 8
click at [108, 189] on input "Organic" at bounding box center [105, 191] width 5 height 5
checkbox input "true"
click at [340, 119] on section "Ingredient Tags Vegan x Vegetarian x Organic x Standard Tags Custom Tags Source…" at bounding box center [340, 100] width 505 height 50
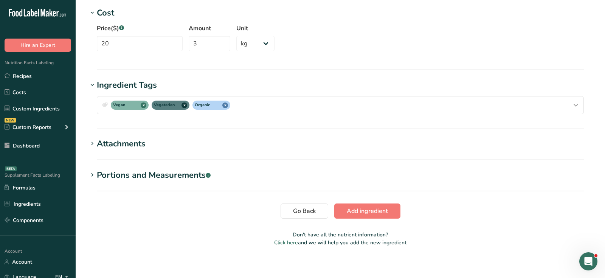
scroll to position [0, 0]
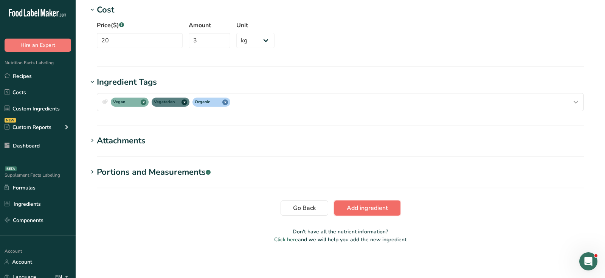
click at [372, 211] on span "Add ingredient" at bounding box center [367, 207] width 41 height 9
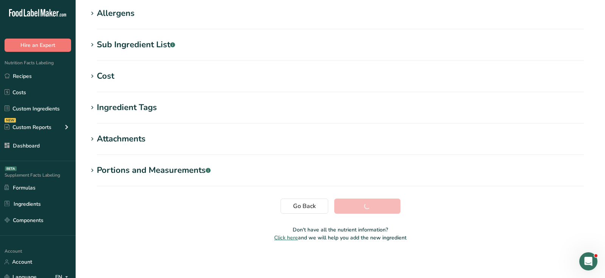
scroll to position [128, 0]
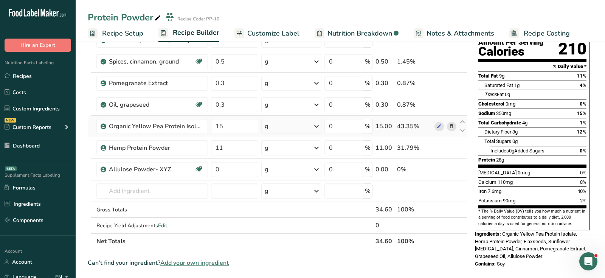
scroll to position [92, 0]
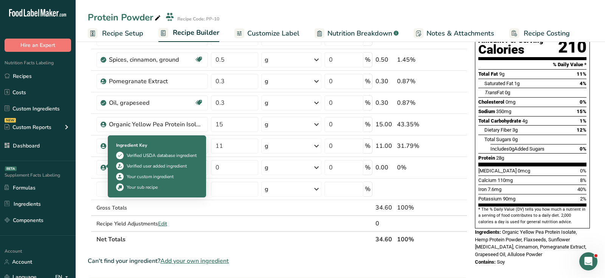
click at [142, 152] on div "Verified USDA database ingredient" at bounding box center [162, 155] width 70 height 7
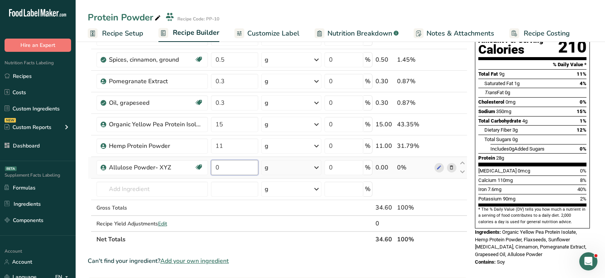
click at [237, 173] on input "0" at bounding box center [234, 167] width 47 height 15
type input "0.000001"
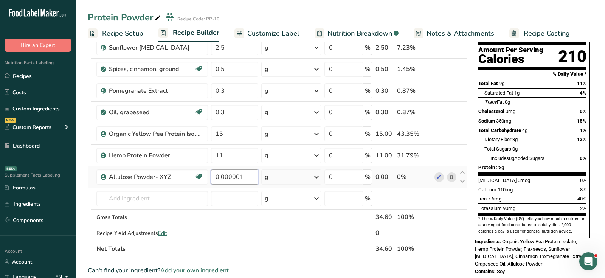
scroll to position [80, 0]
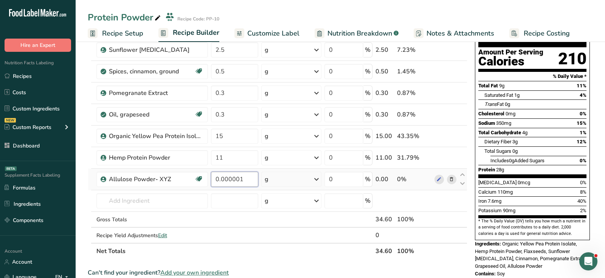
click at [237, 173] on input "0.000001" at bounding box center [234, 179] width 47 height 15
type input "2"
type input "5"
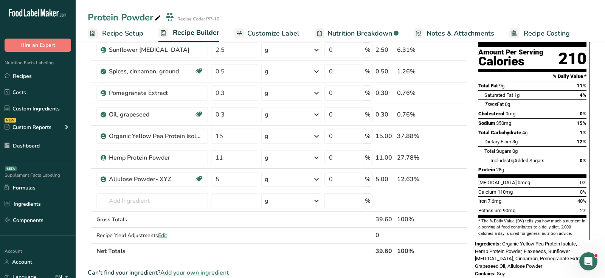
click at [600, 112] on section "Add Ingredients Manage Recipe Delete Recipe Duplicate Recipe Scale Recipe Save …" at bounding box center [340, 252] width 529 height 587
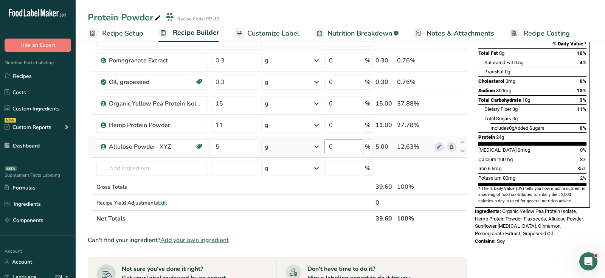
scroll to position [124, 0]
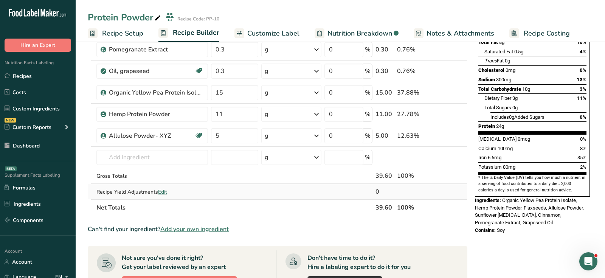
click at [161, 188] on span "Edit" at bounding box center [162, 191] width 9 height 7
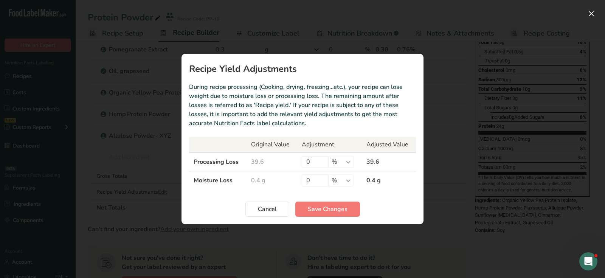
click at [208, 67] on h1 "Recipe Yield Adjustments" at bounding box center [302, 68] width 227 height 9
click at [213, 163] on td "Processing Loss" at bounding box center [217, 161] width 57 height 19
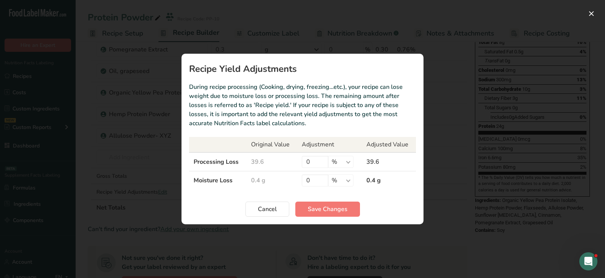
click at [213, 163] on td "Processing Loss" at bounding box center [217, 161] width 57 height 19
click at [212, 178] on td "Moisture Loss" at bounding box center [217, 180] width 57 height 19
click at [212, 180] on td "Moisture Loss" at bounding box center [217, 180] width 57 height 19
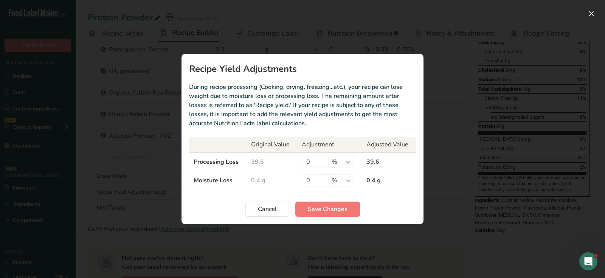
click at [212, 180] on td "Moisture Loss" at bounding box center [217, 180] width 57 height 19
click at [262, 142] on th "Original Value" at bounding box center [271, 144] width 51 height 15
click at [336, 163] on select "% g kg mg mcg lb oz" at bounding box center [340, 162] width 25 height 12
click at [533, 146] on div "Recipe yield modal" at bounding box center [302, 139] width 605 height 278
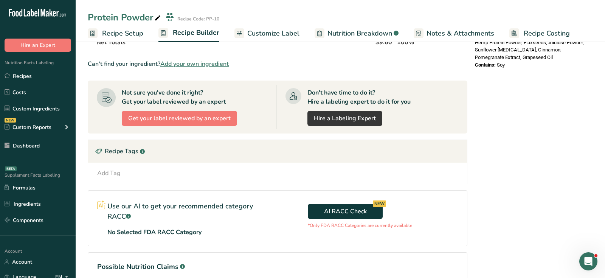
scroll to position [291, 0]
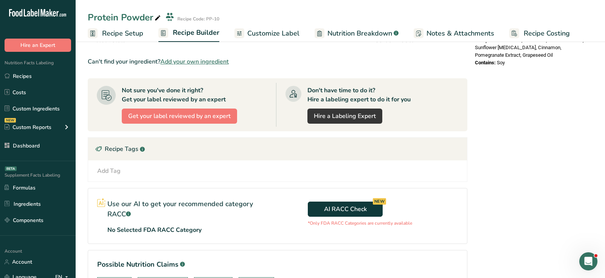
click at [129, 166] on div "Add Tag Standard Tags Custom Tags Source of Antioxidants Prebiotic Effect Sourc…" at bounding box center [277, 170] width 367 height 9
click at [117, 169] on div "Add Tag" at bounding box center [108, 170] width 23 height 9
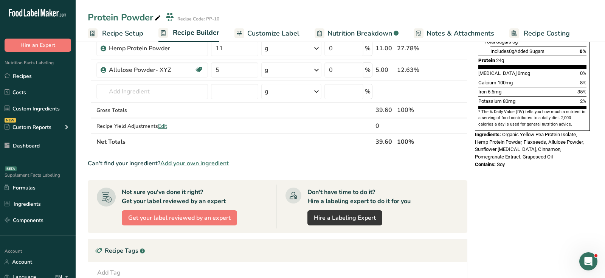
scroll to position [344, 0]
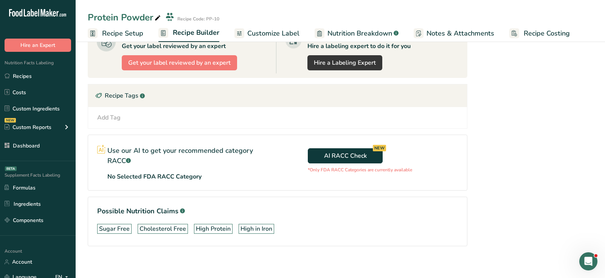
scroll to position [0, 0]
click at [111, 115] on div "Add Tag" at bounding box center [108, 117] width 23 height 9
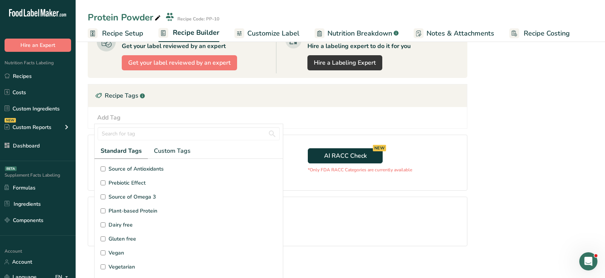
scroll to position [14, 0]
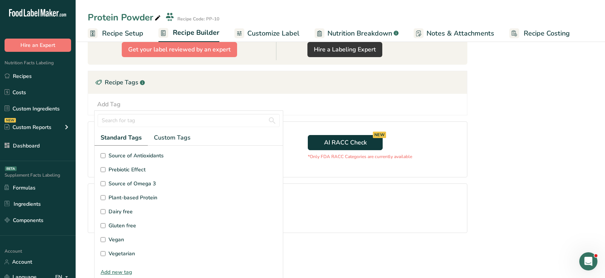
click at [113, 235] on span "Vegan" at bounding box center [115, 239] width 15 height 8
click at [105, 237] on input "Vegan" at bounding box center [103, 239] width 5 height 5
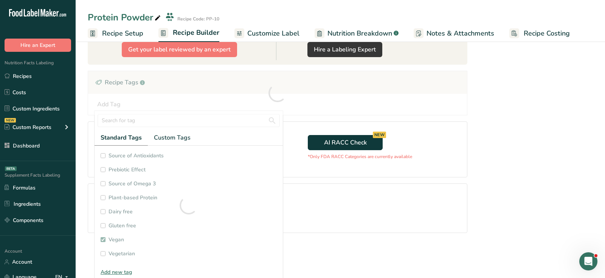
checkbox input "true"
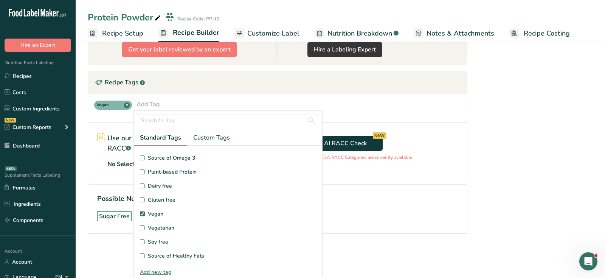
scroll to position [28, 0]
click at [167, 222] on span "Vegetarian" at bounding box center [161, 226] width 26 height 8
click at [145, 223] on input "Vegetarian" at bounding box center [142, 225] width 5 height 5
checkbox input "true"
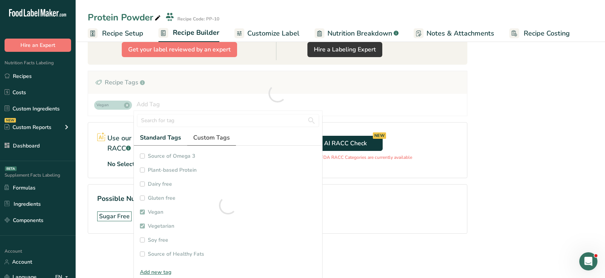
checkbox input "true"
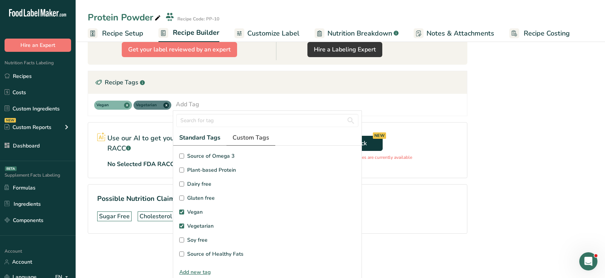
click at [268, 138] on link "Custom Tags" at bounding box center [250, 137] width 49 height 15
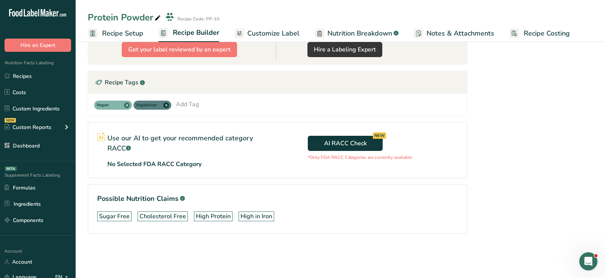
scroll to position [0, 0]
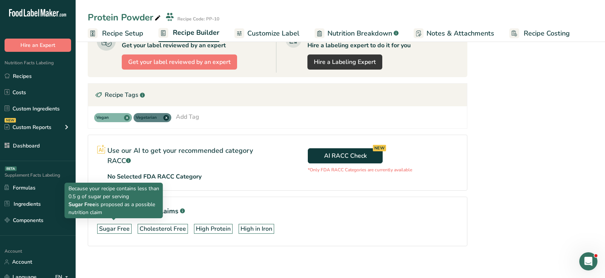
click at [159, 207] on div "Because your recipe contains less than 0.5 g of sugar per serving Sugar Free is…" at bounding box center [114, 201] width 98 height 36
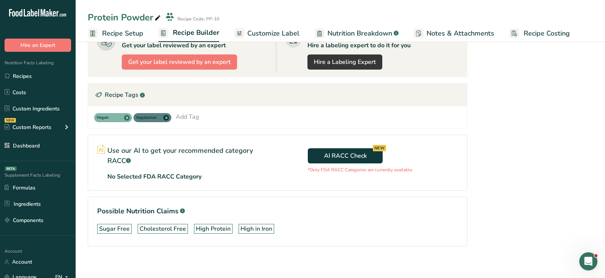
click at [267, 197] on section "Possible Nutrition Claims .a-a{fill:#347362;}.b-a{fill:#fff;} Sugar Free Choles…" at bounding box center [277, 222] width 379 height 50
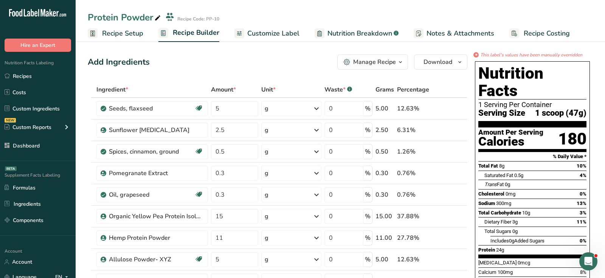
click at [301, 60] on div "Add Ingredients Manage Recipe Delete Recipe Duplicate Recipe Scale Recipe Save …" at bounding box center [277, 61] width 379 height 15
click at [366, 62] on div "Manage Recipe" at bounding box center [374, 61] width 43 height 9
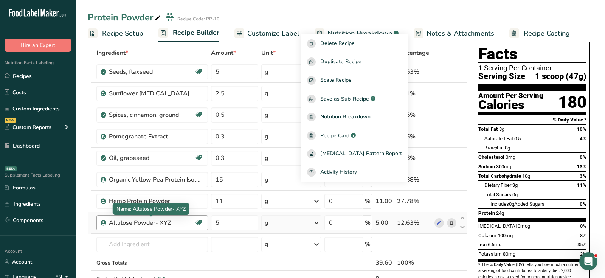
scroll to position [36, 0]
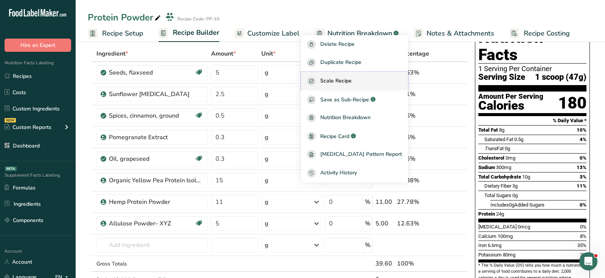
click at [333, 82] on div "Scale Recipe" at bounding box center [354, 81] width 95 height 9
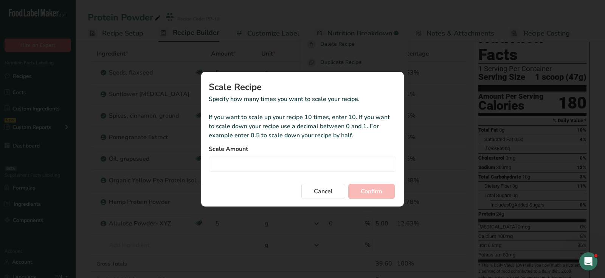
click at [487, 88] on div "Duplicate recipe modal" at bounding box center [302, 139] width 605 height 278
click at [319, 191] on span "Cancel" at bounding box center [323, 191] width 19 height 9
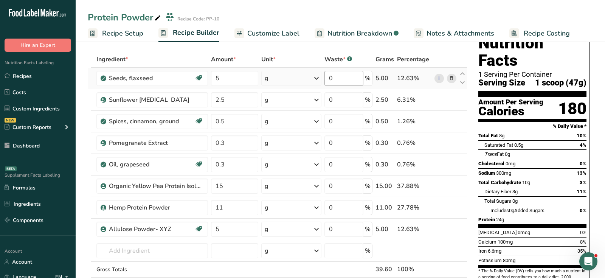
scroll to position [0, 0]
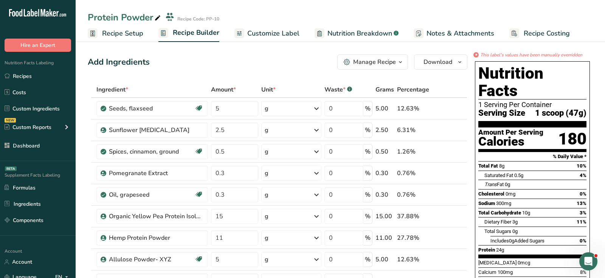
click at [359, 63] on div "Manage Recipe" at bounding box center [374, 61] width 43 height 9
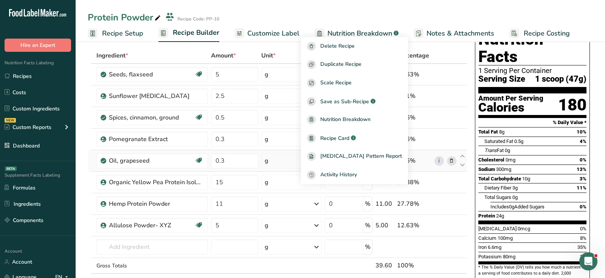
scroll to position [46, 0]
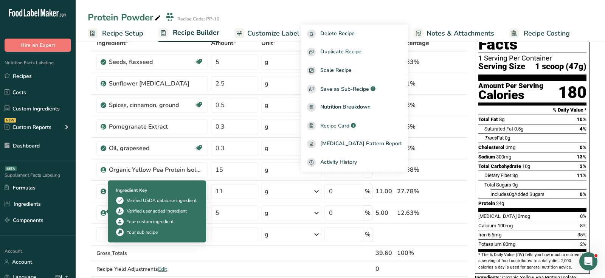
click at [131, 230] on div "Your sub recipe" at bounding box center [142, 232] width 31 height 7
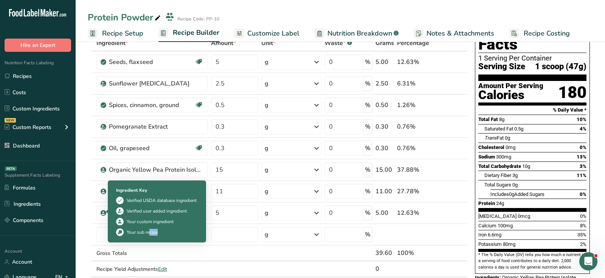
click at [131, 230] on div "Your sub recipe" at bounding box center [142, 232] width 31 height 7
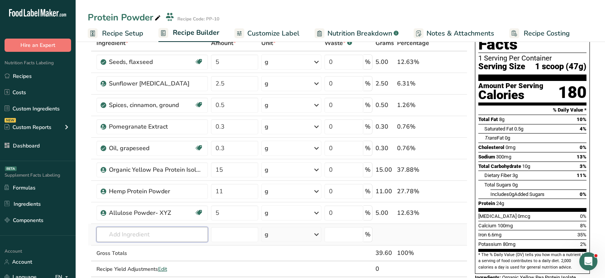
click at [100, 232] on input "text" at bounding box center [151, 234] width 111 height 15
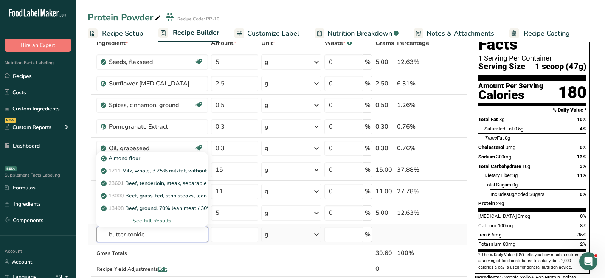
type input "butter cookies"
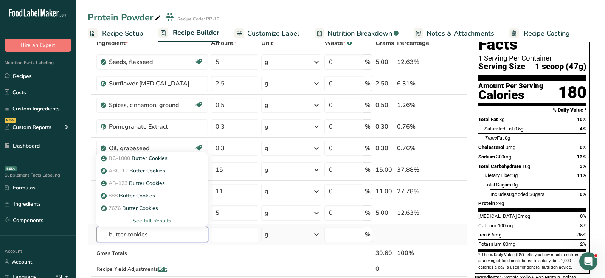
click at [158, 234] on input "butter cookies" at bounding box center [151, 234] width 111 height 15
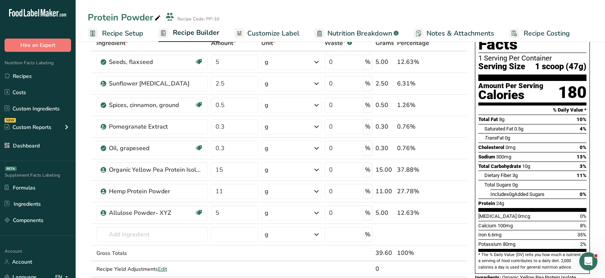
click at [536, 90] on div "Calories" at bounding box center [510, 95] width 65 height 11
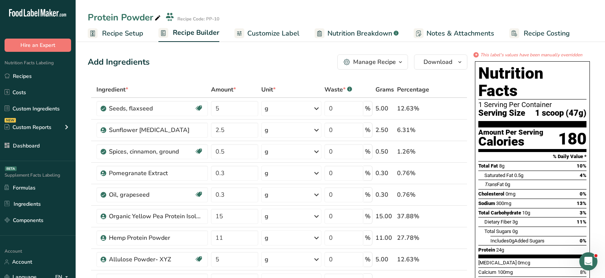
click at [364, 63] on div "Manage Recipe" at bounding box center [374, 61] width 43 height 9
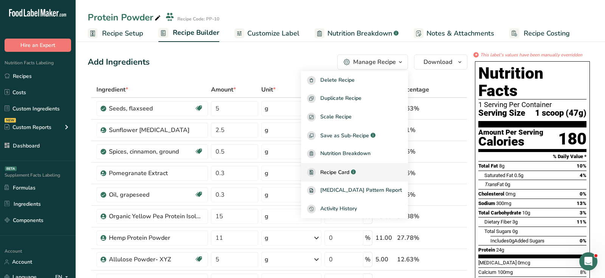
click at [349, 174] on span "Recipe Card" at bounding box center [334, 172] width 29 height 8
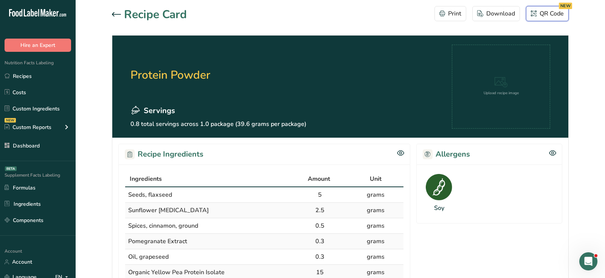
click at [548, 17] on div "QR Code NEW" at bounding box center [547, 13] width 33 height 9
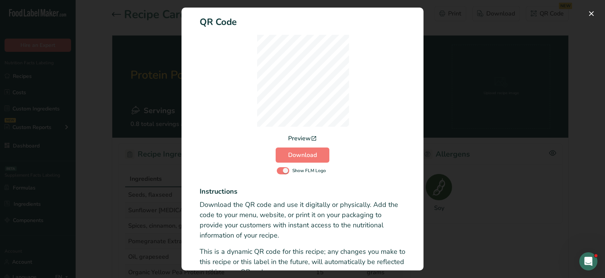
click at [283, 164] on div "Preview Download Show FLM Logo" at bounding box center [303, 104] width 206 height 139
click at [284, 167] on span "Activity Log Modal" at bounding box center [283, 170] width 12 height 7
click at [282, 168] on input "Show FLM Logo" at bounding box center [279, 170] width 5 height 5
click at [284, 167] on span "Activity Log Modal" at bounding box center [283, 169] width 12 height 7
click at [282, 167] on input "Show FLM Logo" at bounding box center [279, 169] width 5 height 5
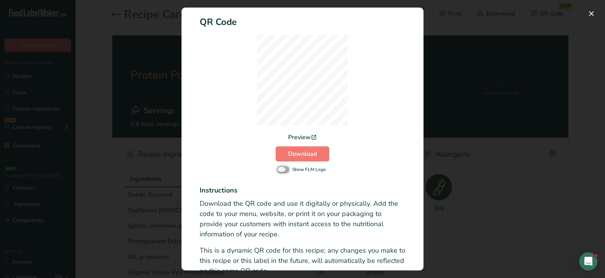
checkbox input "true"
click at [568, 118] on div "Activity Log Modal" at bounding box center [302, 139] width 605 height 278
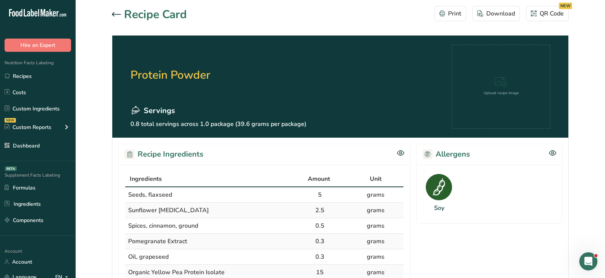
click at [117, 14] on icon at bounding box center [116, 14] width 9 height 4
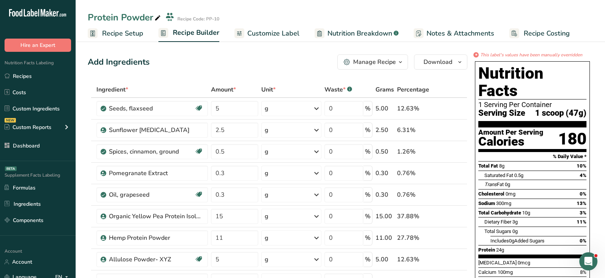
click at [378, 67] on button "Manage Recipe" at bounding box center [372, 61] width 71 height 15
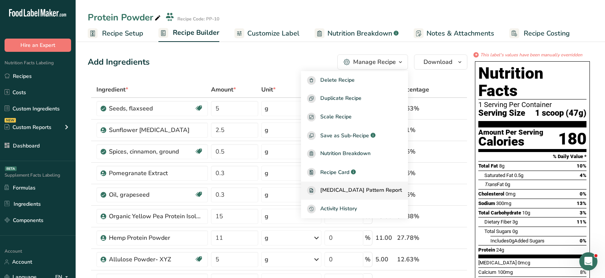
click at [367, 192] on span "Amino Acids Pattern Report" at bounding box center [361, 190] width 82 height 9
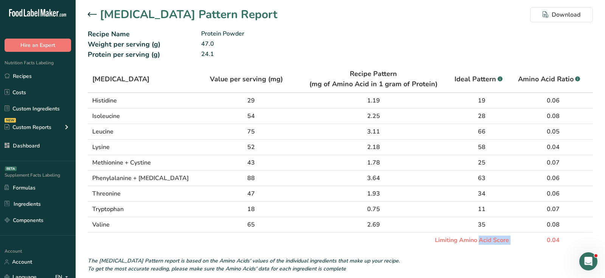
drag, startPoint x: 421, startPoint y: 240, endPoint x: 541, endPoint y: 242, distance: 120.2
click at [541, 242] on tr "Limiting Amino Acid Score 0.04" at bounding box center [340, 239] width 505 height 15
click at [551, 240] on td "0.04" at bounding box center [552, 239] width 79 height 15
click at [96, 12] on icon at bounding box center [92, 14] width 9 height 5
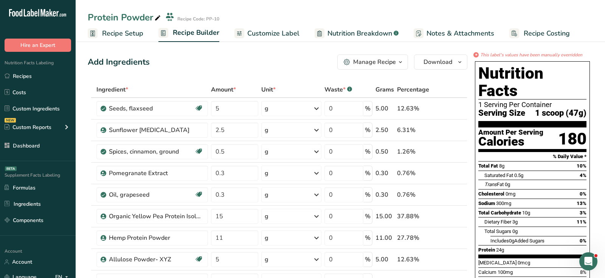
click at [370, 63] on div "Manage Recipe" at bounding box center [374, 61] width 43 height 9
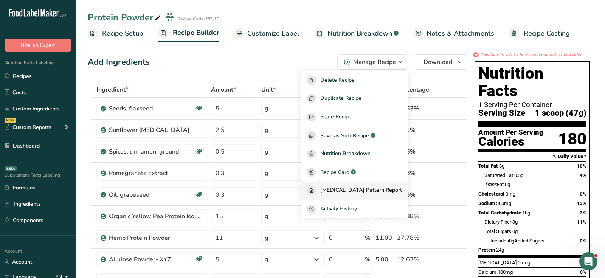
click at [359, 189] on span "Amino Acids Pattern Report" at bounding box center [361, 190] width 82 height 9
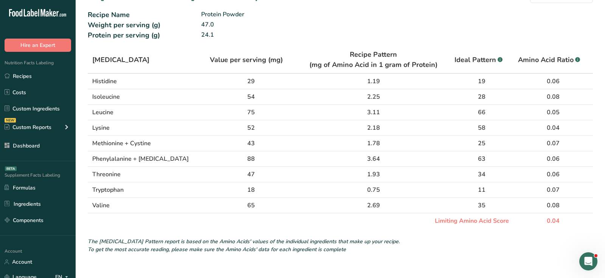
scroll to position [20, 0]
drag, startPoint x: 556, startPoint y: 211, endPoint x: 554, endPoint y: 204, distance: 7.8
click at [554, 204] on tbody "Histidine 29 1.19 19 0.06 Isoleucine 54 2.25 28 0.08 Leucine 75 3.11 66 0.05 Ly…" at bounding box center [340, 150] width 505 height 155
click at [537, 216] on td "0.04" at bounding box center [552, 220] width 79 height 15
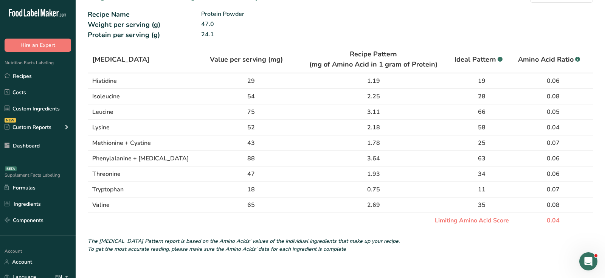
scroll to position [0, 0]
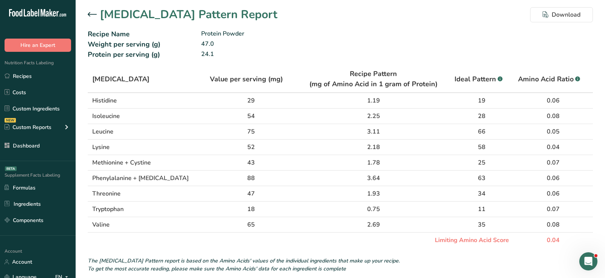
click at [90, 16] on icon at bounding box center [92, 14] width 9 height 4
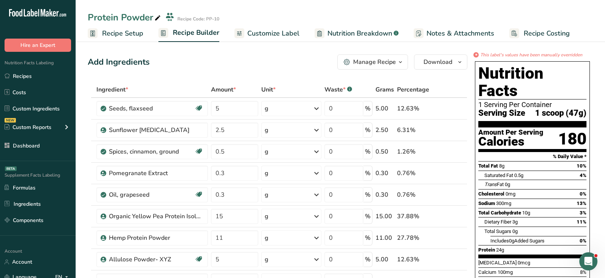
click at [290, 34] on span "Customize Label" at bounding box center [273, 33] width 52 height 10
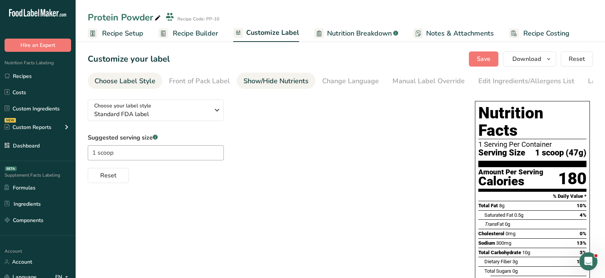
click at [280, 77] on div "Show/Hide Nutrients" at bounding box center [275, 81] width 65 height 10
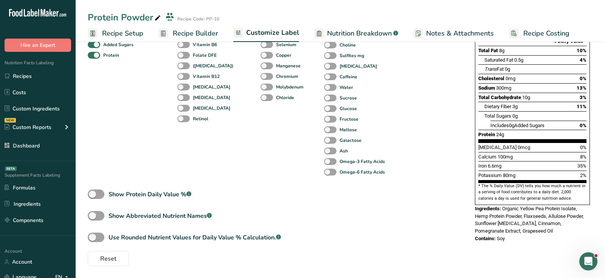
scroll to position [156, 0]
click at [104, 193] on span at bounding box center [96, 193] width 17 height 9
click at [93, 193] on input "Show Protein Daily Value % .a-a{fill:#347362;}.b-a{fill:#fff;}" at bounding box center [90, 193] width 5 height 5
checkbox input "true"
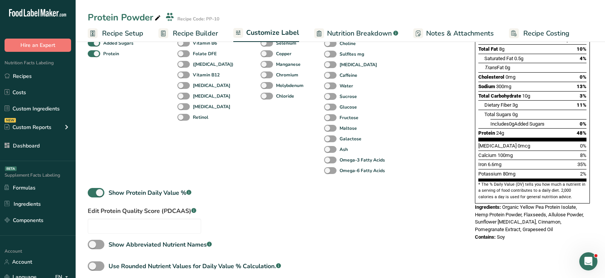
drag, startPoint x: 474, startPoint y: 117, endPoint x: 593, endPoint y: 113, distance: 118.4
click at [594, 113] on section "Customize your label Save Download Choose what to show on your downloaded label…" at bounding box center [340, 95] width 529 height 424
click at [579, 130] on span "48%" at bounding box center [581, 133] width 10 height 6
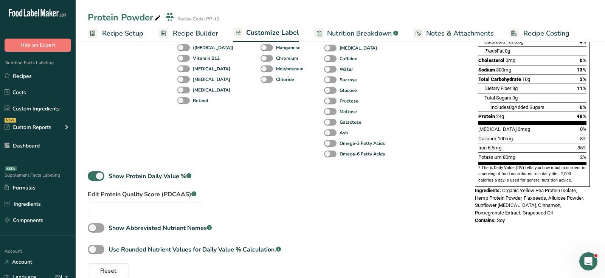
scroll to position [187, 0]
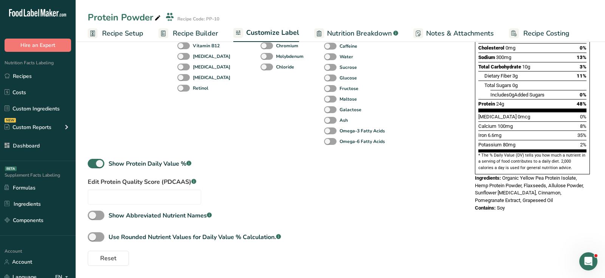
click at [145, 181] on label "Edit Protein Quality Score (PDCAAS) .a-a{fill:#347362;}.b-a{fill:#fff;}" at bounding box center [144, 181] width 113 height 9
click at [152, 195] on input "text" at bounding box center [144, 196] width 113 height 15
type input "0.7"
drag, startPoint x: 574, startPoint y: 86, endPoint x: 592, endPoint y: 87, distance: 17.4
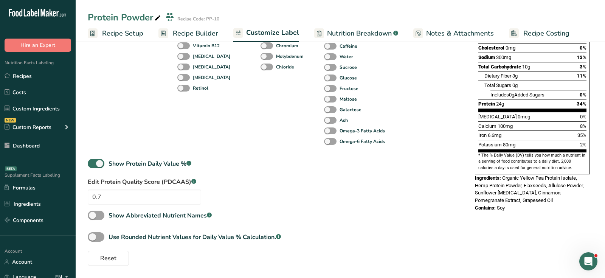
click at [592, 87] on div "Nutrition Facts 1 Serving Per Container Serving Size 1 scoop (47g) Amount Per S…" at bounding box center [532, 63] width 121 height 302
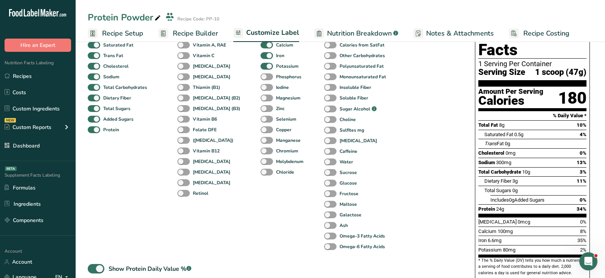
scroll to position [4, 0]
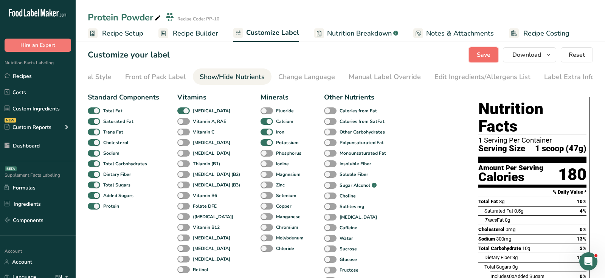
click at [487, 52] on span "Save" at bounding box center [484, 54] width 14 height 9
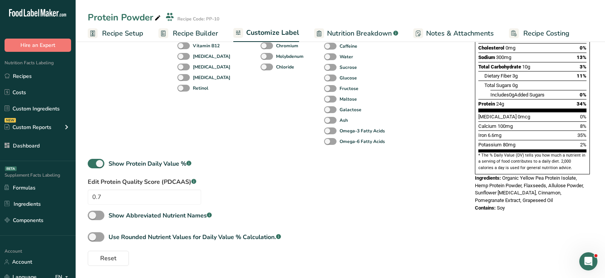
scroll to position [0, 0]
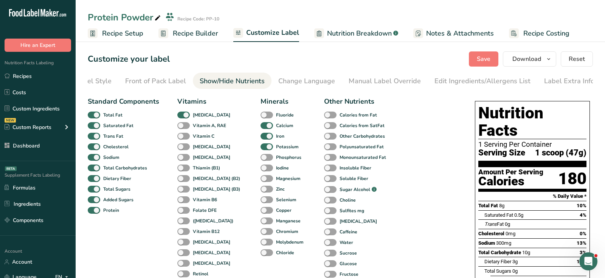
click at [210, 33] on span "Recipe Builder" at bounding box center [195, 33] width 45 height 10
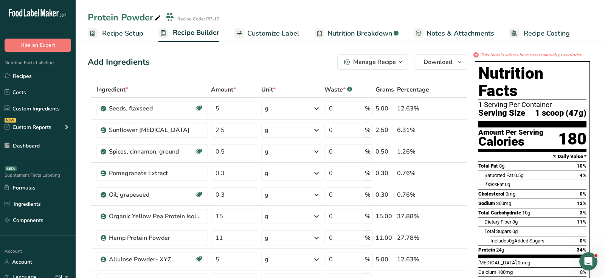
click at [375, 63] on div "Manage Recipe" at bounding box center [374, 61] width 43 height 9
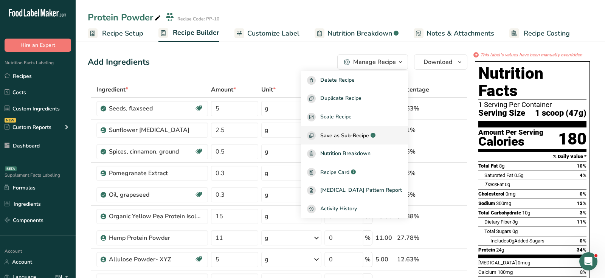
scroll to position [14, 0]
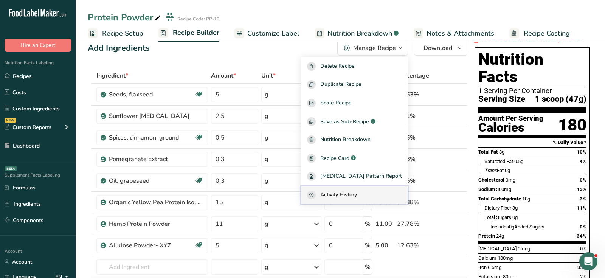
click at [356, 196] on span "Activity History" at bounding box center [338, 194] width 37 height 9
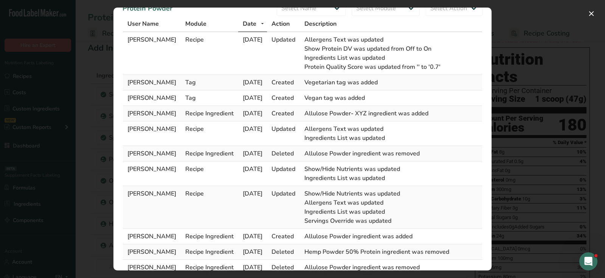
scroll to position [0, 0]
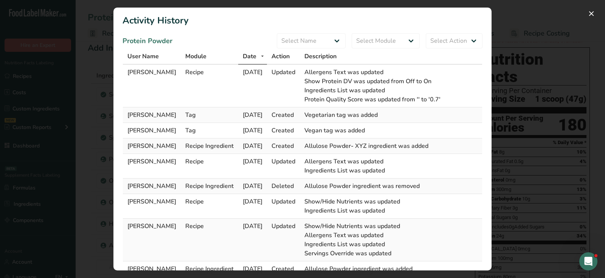
click at [155, 15] on h1 "Activity History" at bounding box center [302, 21] width 360 height 14
click at [135, 71] on span "Reem Daher" at bounding box center [151, 72] width 49 height 8
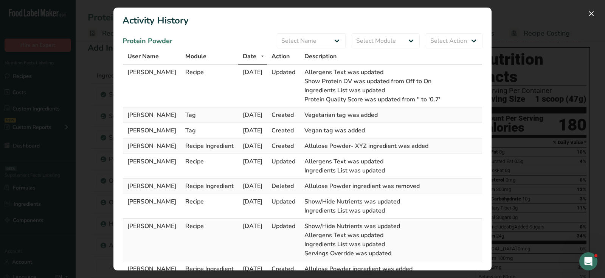
click at [185, 71] on span "Recipe" at bounding box center [194, 72] width 19 height 8
drag, startPoint x: 229, startPoint y: 70, endPoint x: 290, endPoint y: 69, distance: 60.9
click at [290, 69] on tr "Reem Daher Recipe 15-09-2025 Updated Allergens Text was updated Show Protein DV…" at bounding box center [302, 86] width 359 height 43
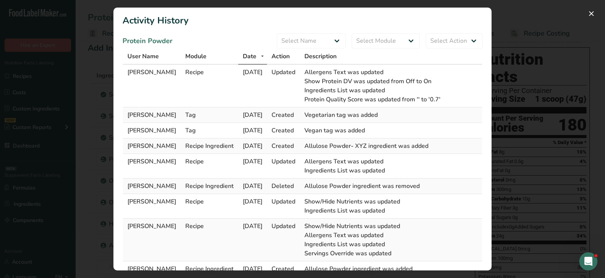
click at [368, 82] on span "Show Protein DV was updated from Off to On" at bounding box center [367, 81] width 127 height 8
click at [216, 95] on td "Recipe" at bounding box center [209, 86] width 57 height 43
click at [532, 37] on div "Activity Log Modal" at bounding box center [302, 139] width 605 height 278
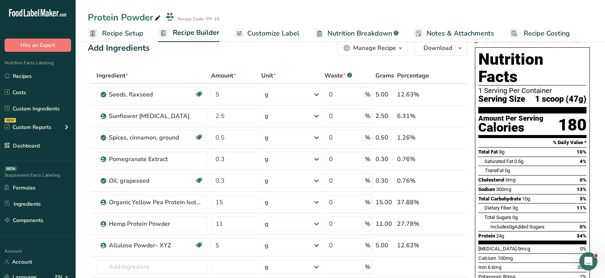
click at [274, 33] on span "Customize Label" at bounding box center [273, 33] width 52 height 10
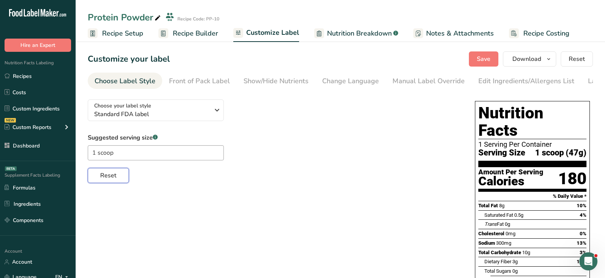
click at [109, 173] on span "Reset" at bounding box center [108, 175] width 16 height 9
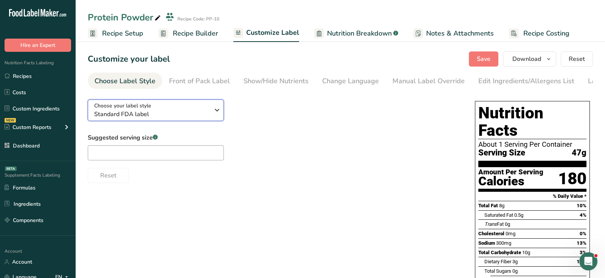
click at [169, 113] on span "Standard FDA label" at bounding box center [151, 114] width 115 height 9
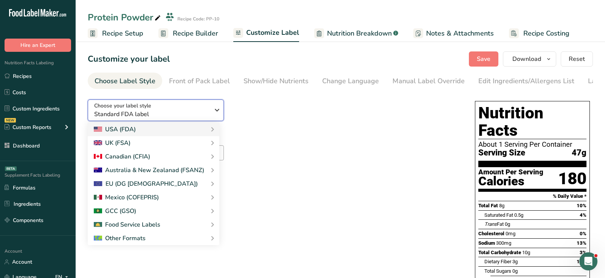
scroll to position [29, 0]
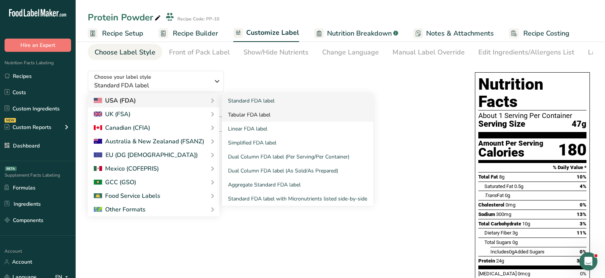
click at [258, 114] on link "Tabular FDA label" at bounding box center [297, 115] width 151 height 14
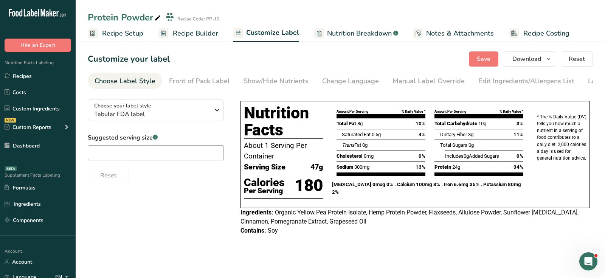
scroll to position [0, 0]
click at [191, 114] on span "Tabular FDA label" at bounding box center [151, 114] width 115 height 9
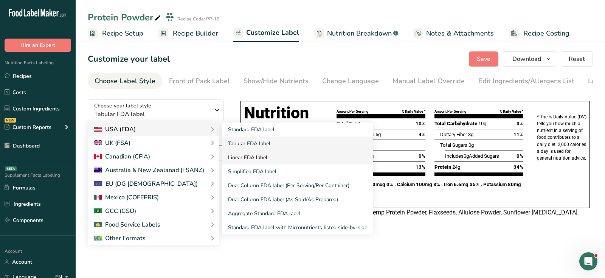
click at [245, 162] on link "Linear FDA label" at bounding box center [297, 157] width 151 height 14
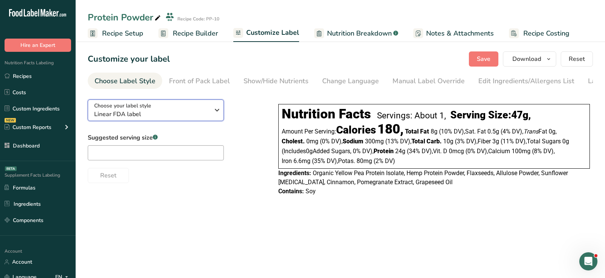
click at [183, 110] on div "Choose your label style Linear FDA label" at bounding box center [151, 110] width 115 height 17
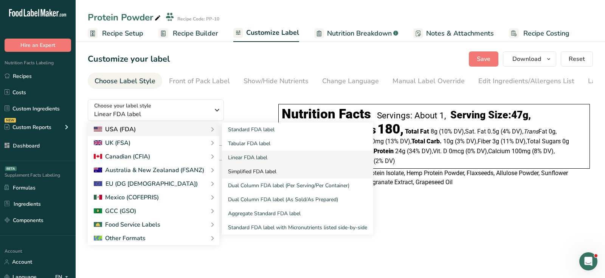
click at [257, 170] on link "Simplified FDA label" at bounding box center [297, 171] width 151 height 14
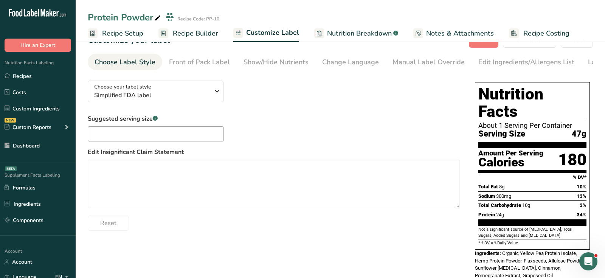
scroll to position [31, 0]
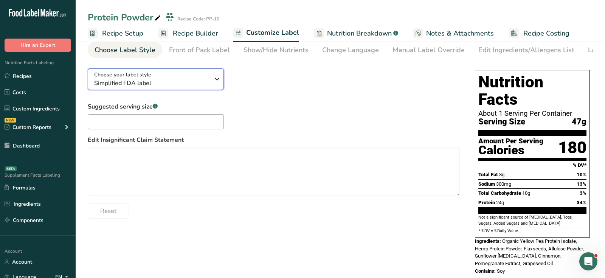
click at [183, 83] on span "Simplified FDA label" at bounding box center [151, 83] width 115 height 9
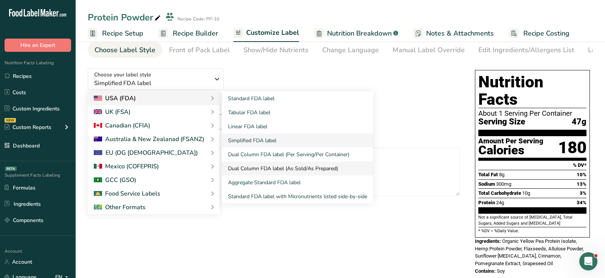
click at [262, 171] on link "Dual Column FDA label (As Sold/As Prepared)" at bounding box center [297, 168] width 151 height 14
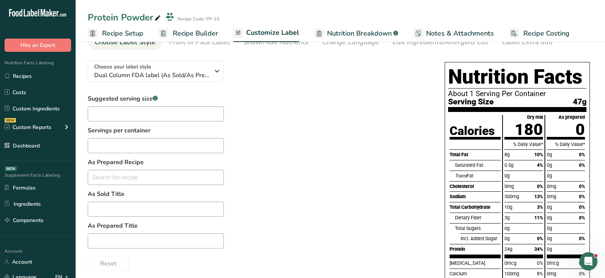
scroll to position [0, 0]
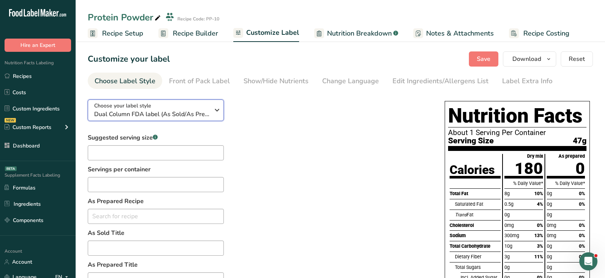
click at [177, 103] on div "Choose your label style Dual Column FDA label (As Sold/As Prepared)" at bounding box center [151, 110] width 115 height 17
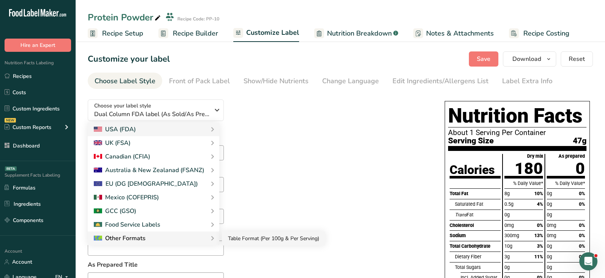
click at [229, 239] on link "Table Format (Per 100g & Per Serving)" at bounding box center [273, 238] width 103 height 14
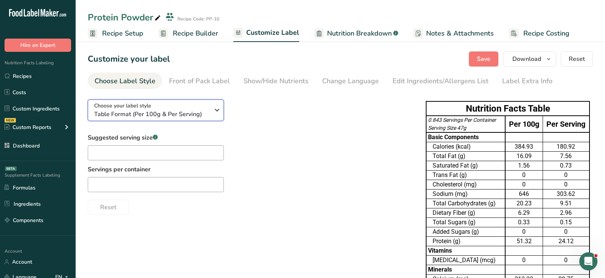
click at [147, 113] on span "Table Format (Per 100g & Per Serving)" at bounding box center [151, 114] width 115 height 9
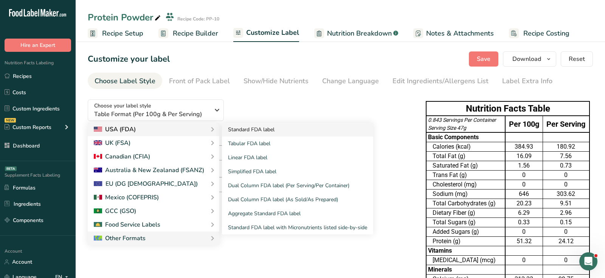
click at [251, 134] on link "Standard FDA label" at bounding box center [297, 129] width 151 height 14
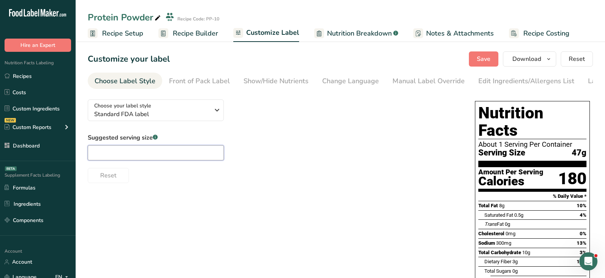
click at [166, 150] on input "text" at bounding box center [156, 152] width 136 height 15
type input "1 scoop"
click at [484, 61] on span "Save" at bounding box center [484, 58] width 14 height 9
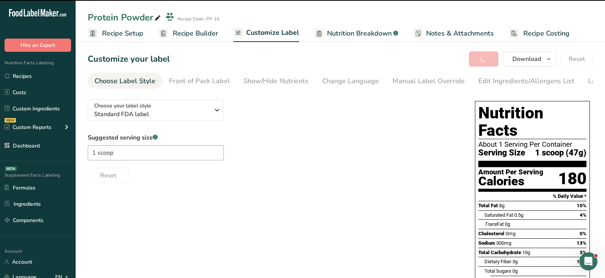
click at [484, 61] on div "Save Download Choose what to show on your downloaded label Recipe Name to appea…" at bounding box center [531, 58] width 124 height 15
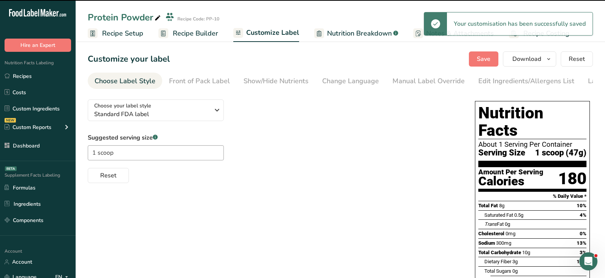
click at [356, 196] on div "Choose your label style Standard FDA label USA (FDA) Standard FDA label Tabular…" at bounding box center [340, 248] width 505 height 311
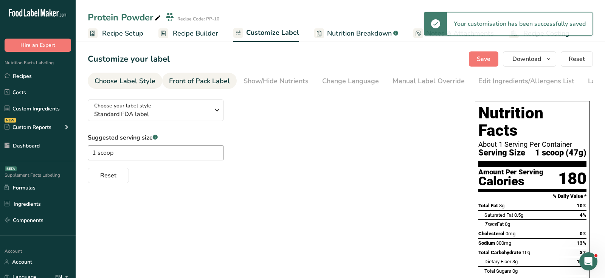
click at [212, 85] on div "Front of Pack Label" at bounding box center [199, 81] width 61 height 10
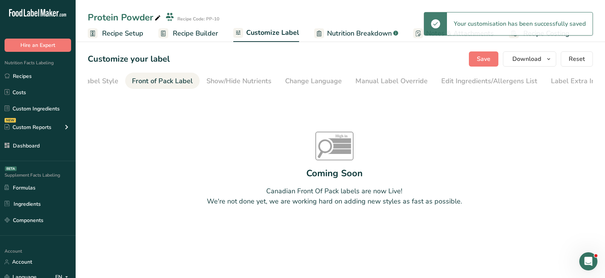
scroll to position [0, 44]
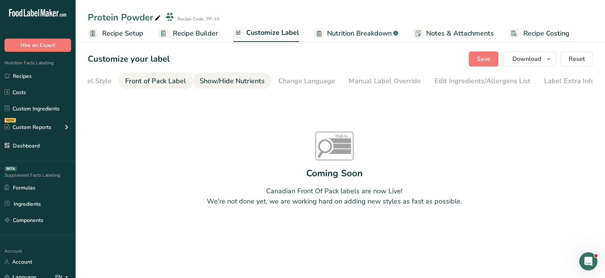
click at [243, 83] on div "Show/Hide Nutrients" at bounding box center [232, 81] width 65 height 10
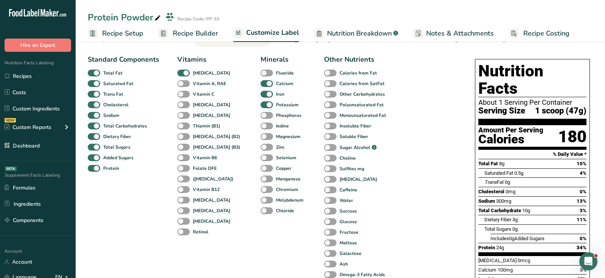
scroll to position [42, 0]
click at [336, 139] on span "Soluble Fiber" at bounding box center [352, 136] width 32 height 7
click at [326, 138] on input "Soluble Fiber" at bounding box center [326, 135] width 5 height 5
checkbox input "true"
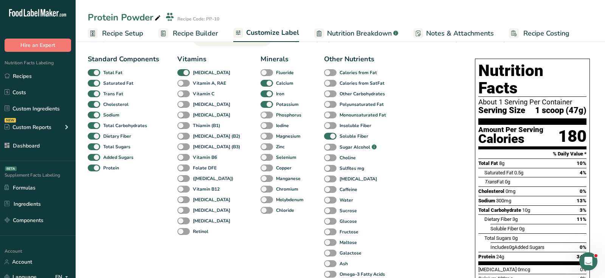
click at [324, 152] on div "Sugar Alcohol .a-a{fill:#347362;}.b-a{fill:#fff;}" at bounding box center [332, 146] width 16 height 11
click at [324, 160] on span at bounding box center [330, 157] width 12 height 7
click at [324, 160] on input "Choline" at bounding box center [326, 157] width 5 height 5
checkbox input "true"
click at [324, 106] on span at bounding box center [330, 104] width 12 height 7
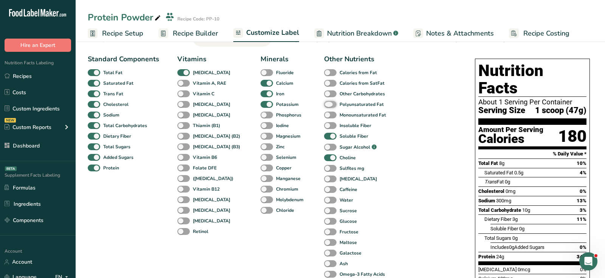
click at [324, 106] on input "Polyunsaturated Fat" at bounding box center [326, 104] width 5 height 5
checkbox input "true"
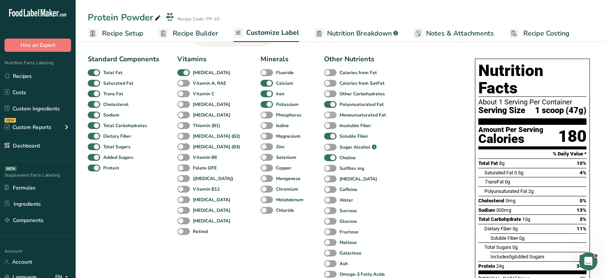
click at [324, 114] on span at bounding box center [330, 114] width 12 height 7
click at [324, 114] on input "Monounsaturated Fat" at bounding box center [326, 114] width 5 height 5
checkbox input "true"
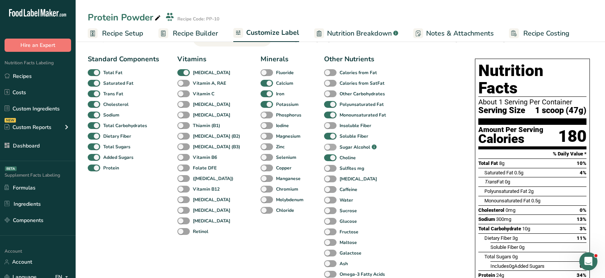
click at [324, 150] on span at bounding box center [330, 147] width 12 height 7
click at [324, 150] on input "Sugar Alcohol .a-a{fill:#347362;}.b-a{fill:#fff;}" at bounding box center [326, 147] width 5 height 5
checkbox input "true"
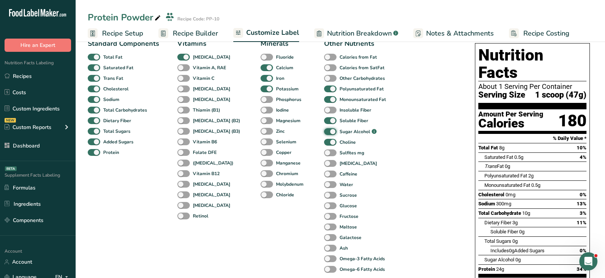
scroll to position [59, 0]
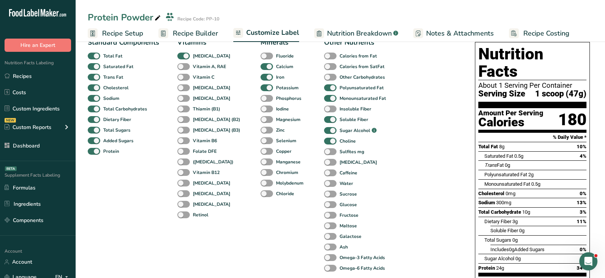
drag, startPoint x: 488, startPoint y: 132, endPoint x: 511, endPoint y: 191, distance: 63.4
click at [511, 191] on section "Total Fat 8g 10% Saturated Fat 0.5g 4% Trans Fat 0g Polyunsaturated Fat 2g Mono…" at bounding box center [532, 209] width 108 height 134
click at [448, 160] on div "Standard Components Total Fat Saturated Fat Trans Fat Cholesterol Sodium Total …" at bounding box center [274, 228] width 372 height 388
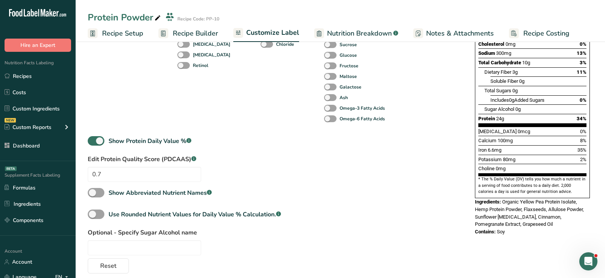
scroll to position [217, 0]
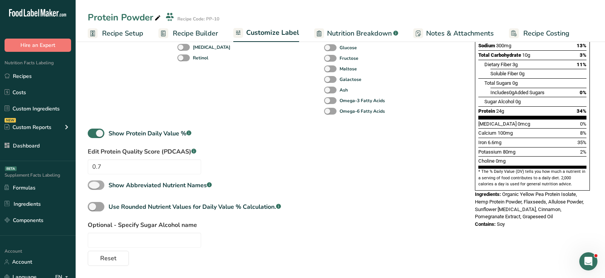
click at [103, 186] on span at bounding box center [96, 184] width 17 height 9
click at [93, 186] on input "Show Abbreviated Nutrient Names .a-a{fill:#347362;}.b-a{fill:#fff;}" at bounding box center [90, 185] width 5 height 5
click at [103, 186] on span at bounding box center [96, 184] width 17 height 9
click at [93, 186] on input "Show Abbreviated Nutrient Names .a-a{fill:#347362;}.b-a{fill:#fff;}" at bounding box center [90, 185] width 5 height 5
checkbox input "false"
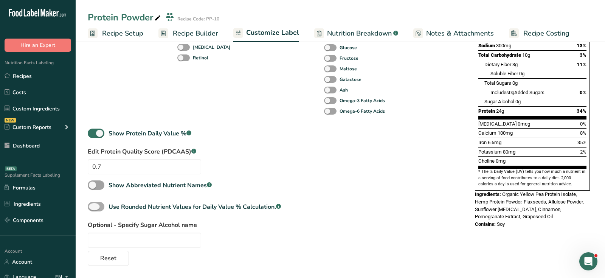
click at [102, 207] on span at bounding box center [96, 206] width 17 height 9
click at [93, 207] on input "Use Rounded Nutrient Values for Daily Value % Calculation. .a-a{fill:#347362;}.…" at bounding box center [90, 206] width 5 height 5
click at [102, 207] on span at bounding box center [96, 206] width 17 height 9
click at [93, 207] on input "Use Rounded Nutrient Values for Daily Value % Calculation. .a-a{fill:#347362;}.…" at bounding box center [90, 206] width 5 height 5
checkbox input "false"
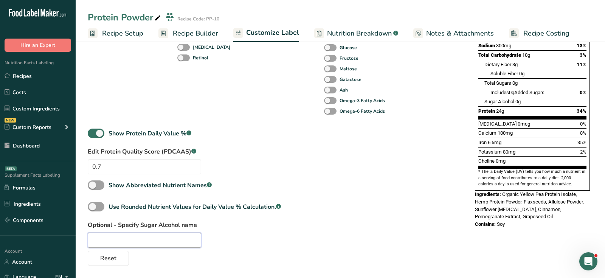
click at [116, 239] on input "text" at bounding box center [144, 239] width 113 height 15
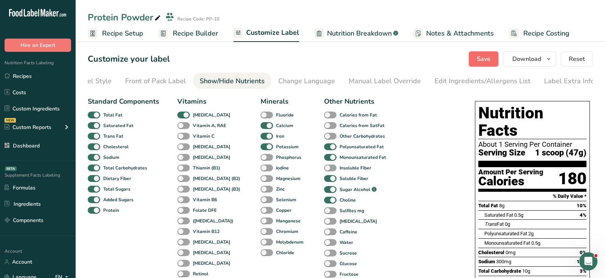
click at [487, 57] on span "Save" at bounding box center [484, 58] width 14 height 9
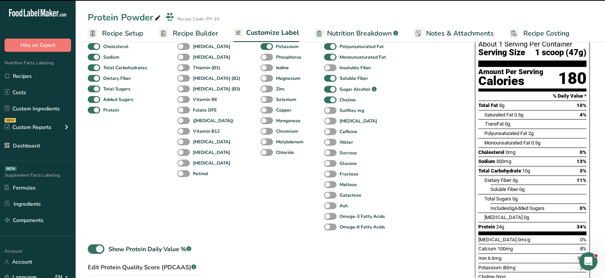
scroll to position [107, 0]
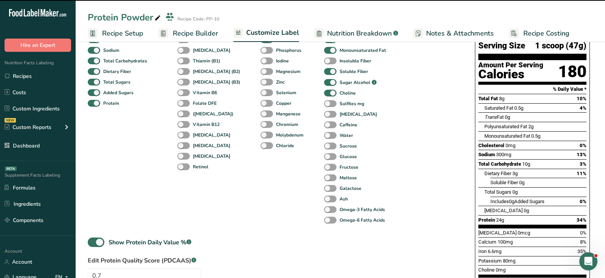
click at [492, 208] on span "Sorbitol" at bounding box center [503, 211] width 38 height 6
type input "Sorbitol"
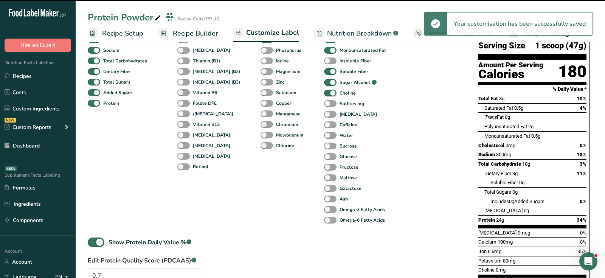
click at [492, 208] on span "Sorbitol" at bounding box center [503, 211] width 38 height 6
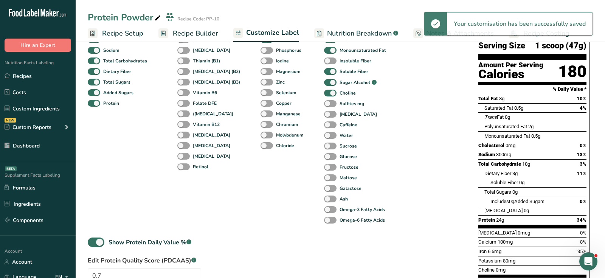
click at [415, 204] on div "Standard Components Total Fat Saturated Fat Trans Fat Cholesterol Sodium Total …" at bounding box center [274, 180] width 372 height 388
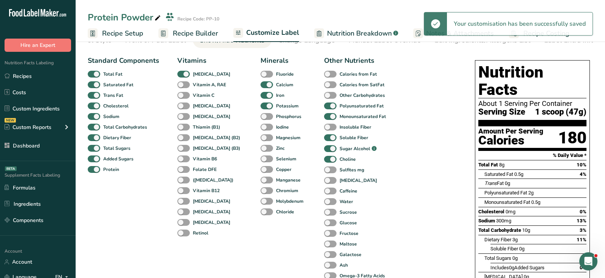
scroll to position [0, 0]
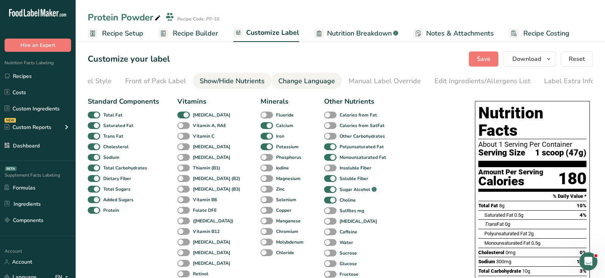
click at [305, 87] on link "Change Language" at bounding box center [306, 81] width 57 height 17
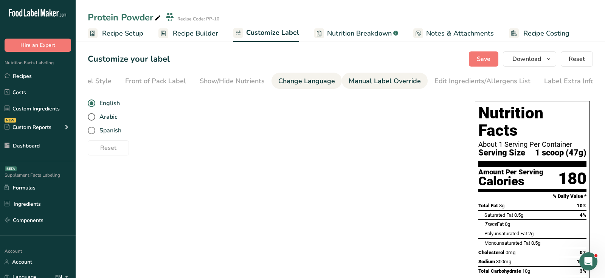
click at [382, 83] on div "Manual Label Override" at bounding box center [384, 81] width 72 height 10
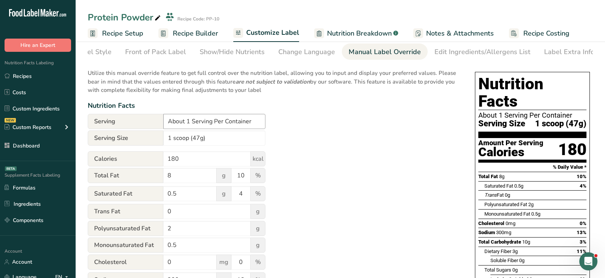
scroll to position [43, 0]
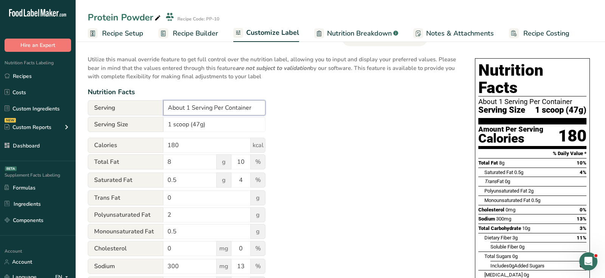
click at [177, 107] on input "About 1 Serving Per Container" at bounding box center [214, 107] width 102 height 15
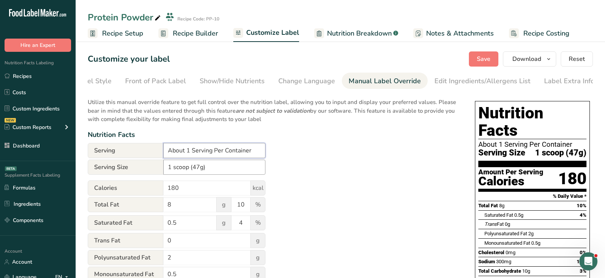
scroll to position [3, 0]
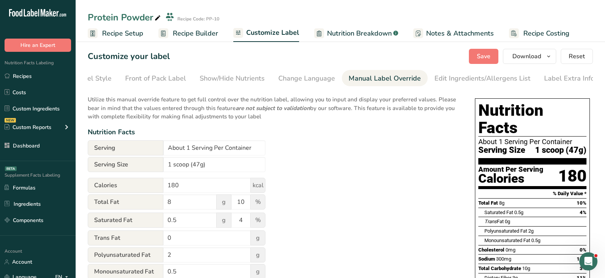
drag, startPoint x: 235, startPoint y: 109, endPoint x: 321, endPoint y: 107, distance: 85.8
click at [321, 107] on p "Utilize this manual override feature to get full control over the nutrition lab…" at bounding box center [274, 106] width 372 height 30
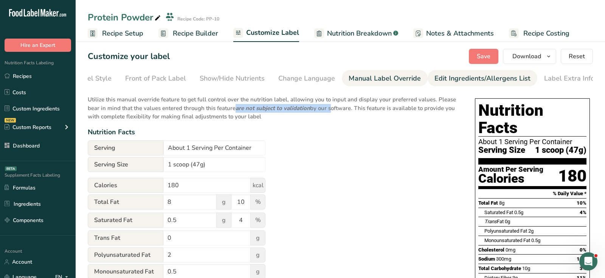
click at [442, 79] on div "Edit Ingredients/Allergens List" at bounding box center [482, 78] width 96 height 10
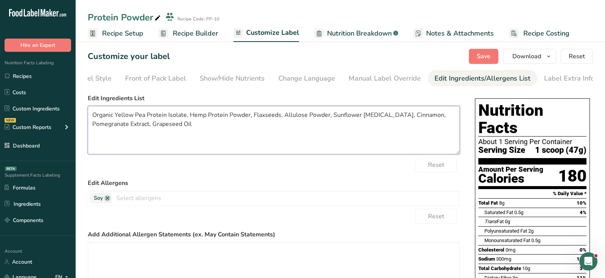
click at [198, 122] on textarea "Organic Yellow Pea Protein Isolate, Hemp Protein Powder, Flaxseeds, Allulose Po…" at bounding box center [274, 130] width 372 height 48
drag, startPoint x: 133, startPoint y: 118, endPoint x: 80, endPoint y: 118, distance: 53.3
click at [80, 118] on section "Customize your label Save Download Choose what to show on your downloaded label…" at bounding box center [340, 249] width 529 height 424
click at [201, 130] on textarea "Pea Protein Isolate, Hemp Protein Powder, Flaxseeds, Allulose Powder, Sunflower…" at bounding box center [274, 130] width 372 height 48
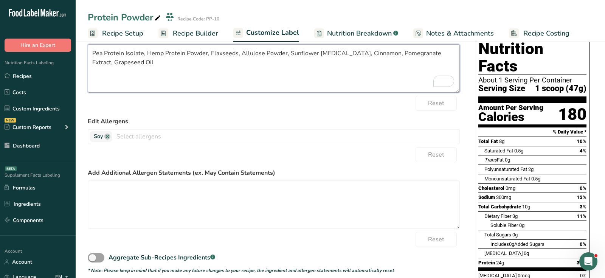
scroll to position [72, 0]
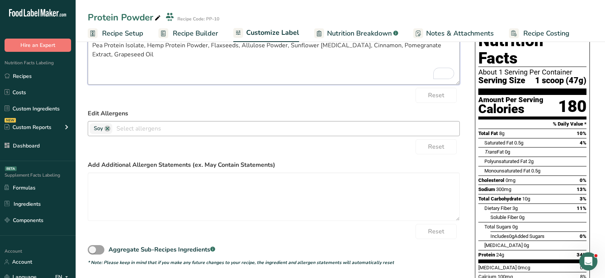
type textarea "Pea Protein Isolate, Hemp Protein Powder, Flaxseeds, Allulose Powder, Sunflower…"
click at [136, 129] on input "text" at bounding box center [285, 128] width 347 height 12
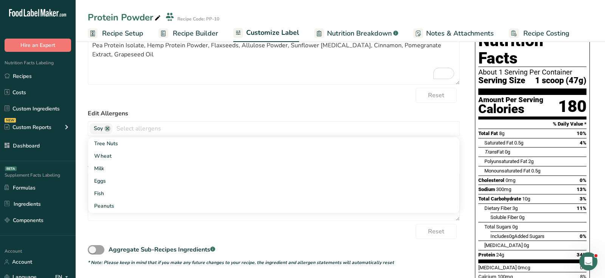
click at [159, 103] on div "Reset" at bounding box center [274, 95] width 372 height 15
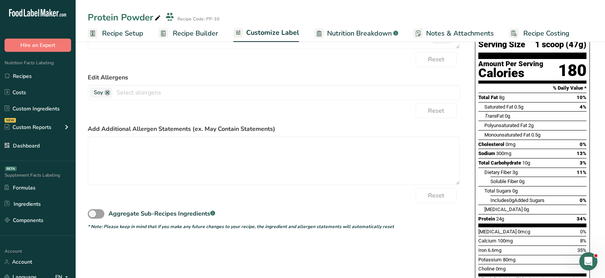
scroll to position [130, 0]
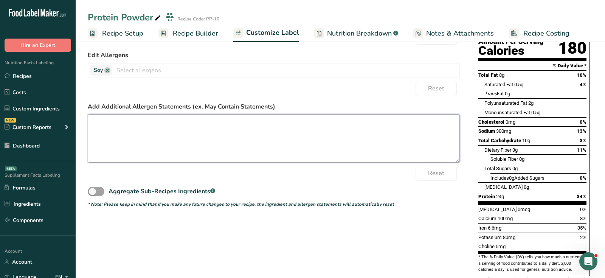
click at [163, 135] on textarea at bounding box center [274, 138] width 372 height 48
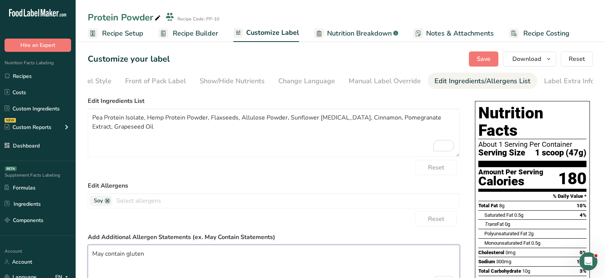
type textarea "May contain gluten"
click at [483, 58] on span "Save" at bounding box center [484, 58] width 14 height 9
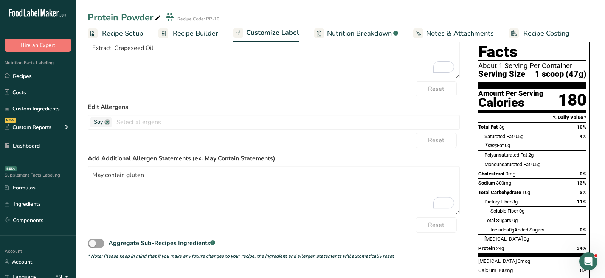
scroll to position [170, 0]
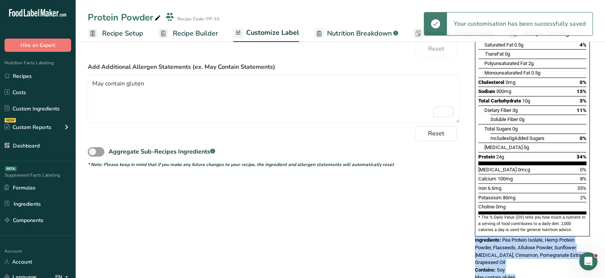
drag, startPoint x: 475, startPoint y: 226, endPoint x: 531, endPoint y: 264, distance: 68.0
click at [531, 264] on div "Nutrition Facts About 1 Serving Per Container Serving Size 1 scoop (47g) Amount…" at bounding box center [532, 106] width 121 height 356
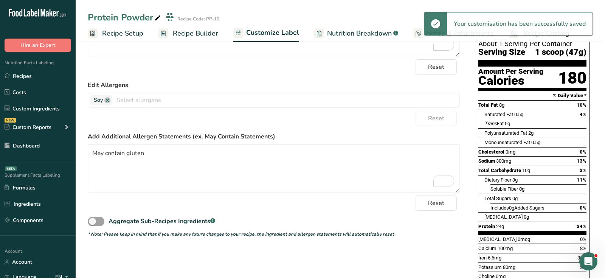
scroll to position [0, 0]
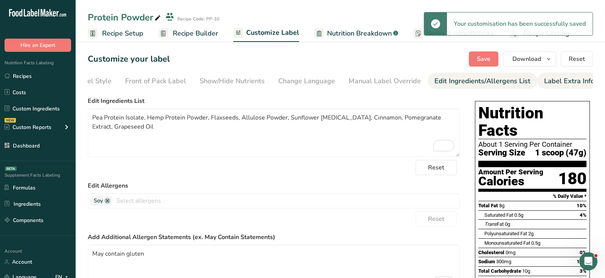
click at [576, 81] on div "Label Extra Info" at bounding box center [569, 81] width 50 height 10
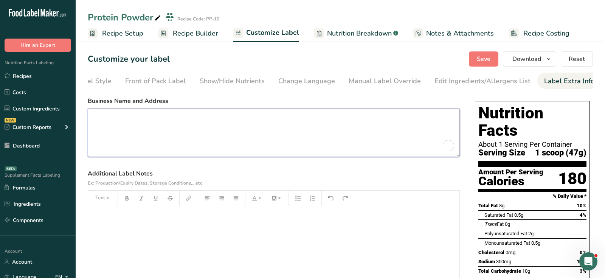
click at [291, 142] on textarea "To enrich screen reader interactions, please activate Accessibility in Grammarl…" at bounding box center [274, 132] width 372 height 48
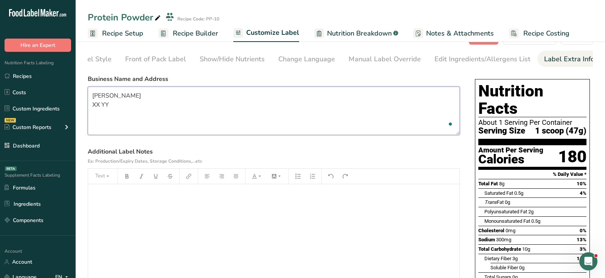
scroll to position [37, 0]
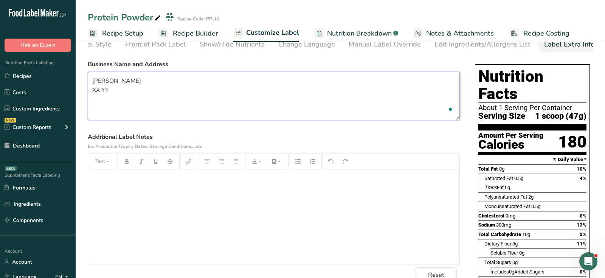
type textarea "Bryan Johnson XX YY"
click at [241, 205] on div "﻿" at bounding box center [273, 216] width 371 height 94
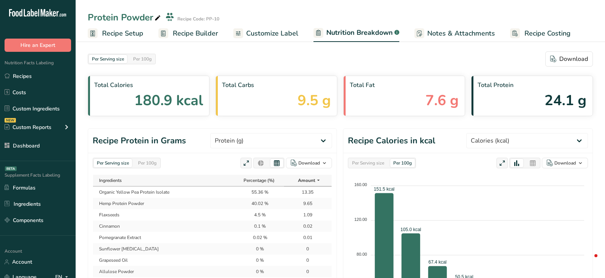
select select "Protein"
select select "Calories"
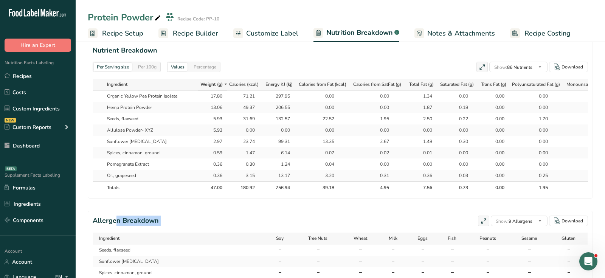
click at [480, 65] on icon at bounding box center [481, 67] width 7 height 11
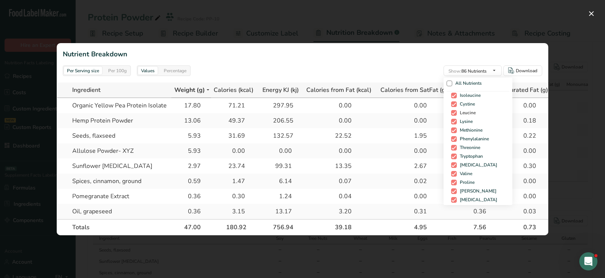
scroll to position [657, 0]
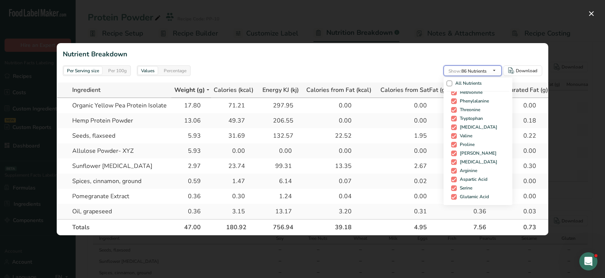
click at [471, 75] on span "Show: 86 Nutrients" at bounding box center [467, 70] width 38 height 9
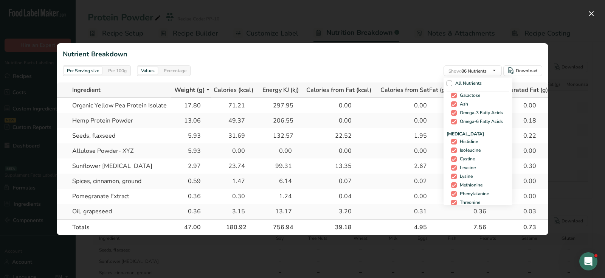
click at [451, 131] on span "Amino Acids" at bounding box center [477, 133] width 63 height 7
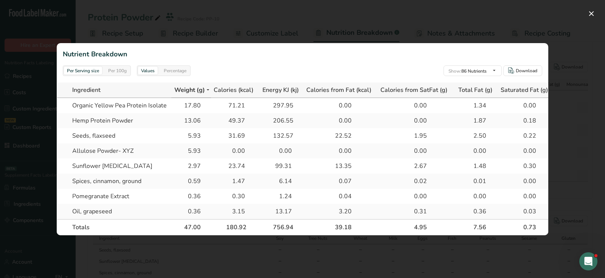
click at [393, 165] on div "2.67" at bounding box center [417, 165] width 67 height 9
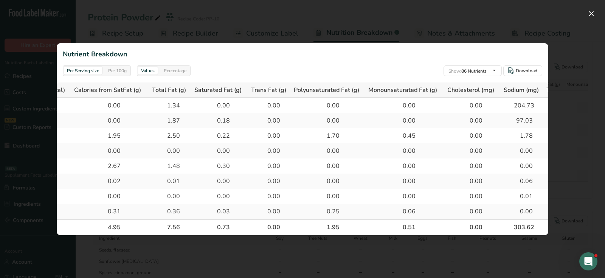
scroll to position [0, 0]
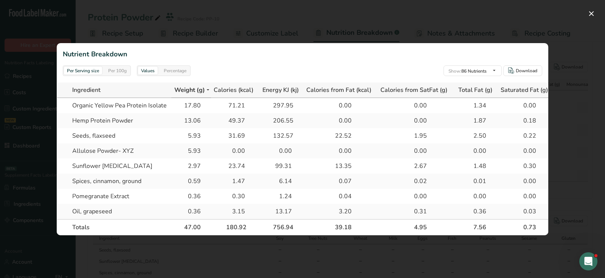
click at [580, 93] on div at bounding box center [302, 139] width 605 height 278
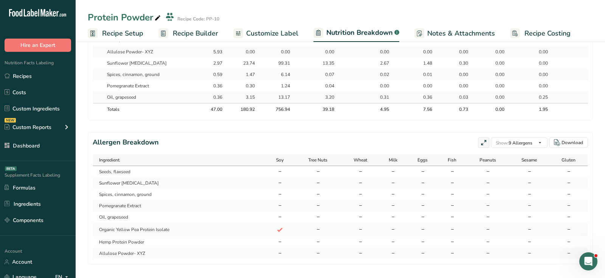
scroll to position [431, 0]
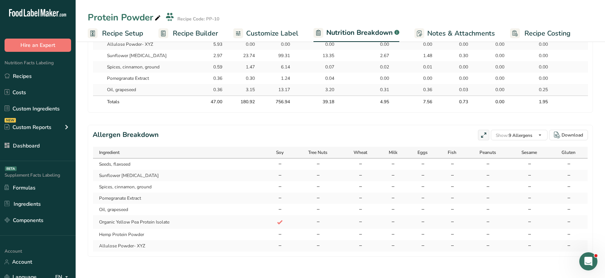
click at [106, 136] on h2 "Allergen Breakdown" at bounding box center [126, 135] width 66 height 11
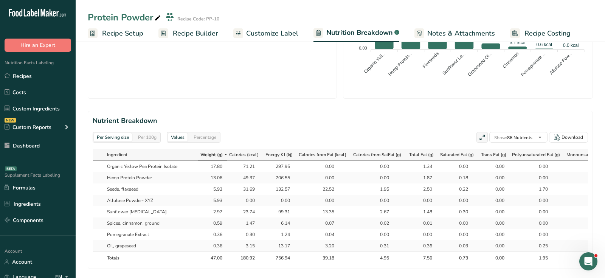
scroll to position [0, 0]
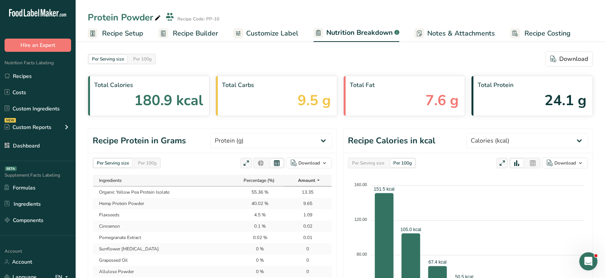
click at [451, 34] on span "Notes & Attachments" at bounding box center [461, 33] width 68 height 10
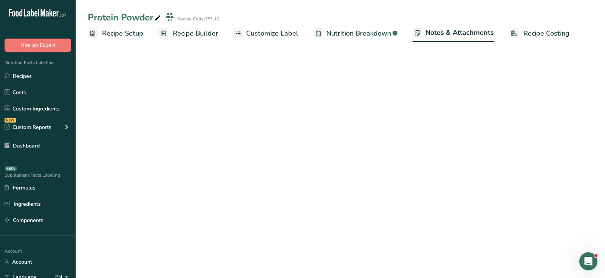
click at [451, 34] on span "Notes & Attachments" at bounding box center [459, 33] width 68 height 10
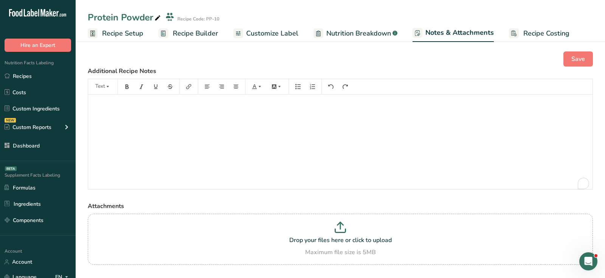
scroll to position [17, 0]
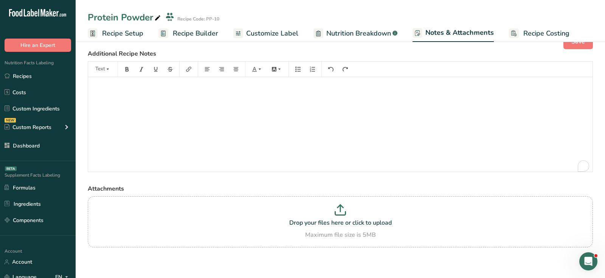
click at [98, 53] on label "Additional Recipe Notes" at bounding box center [340, 53] width 505 height 9
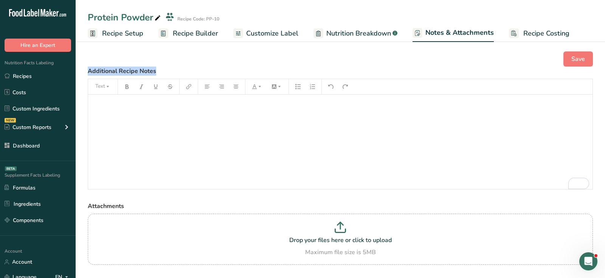
click at [554, 34] on span "Recipe Costing" at bounding box center [546, 33] width 46 height 10
select select "1"
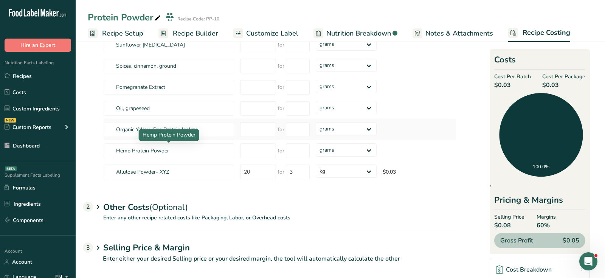
scroll to position [95, 0]
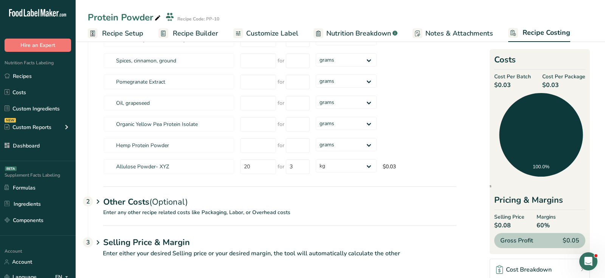
click at [134, 199] on div "Other Costs (Optional) 2" at bounding box center [279, 197] width 353 height 22
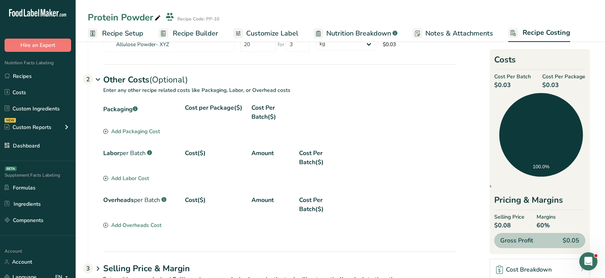
scroll to position [243, 0]
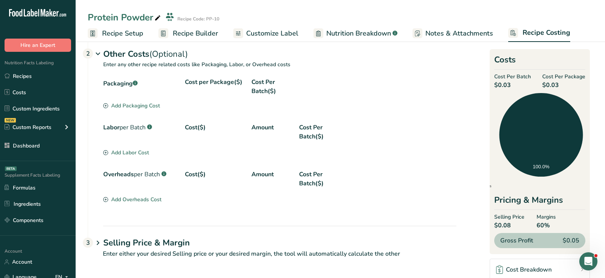
click at [103, 244] on h1 "Selling Price & Margin" at bounding box center [279, 243] width 353 height 12
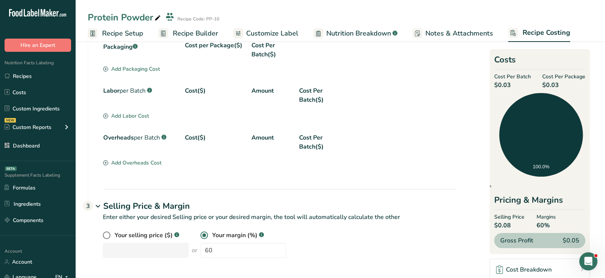
click at [533, 241] on div "Gross Profit $0.05" at bounding box center [539, 240] width 91 height 15
click at [580, 242] on div "Gross Profit $0.05" at bounding box center [539, 240] width 91 height 15
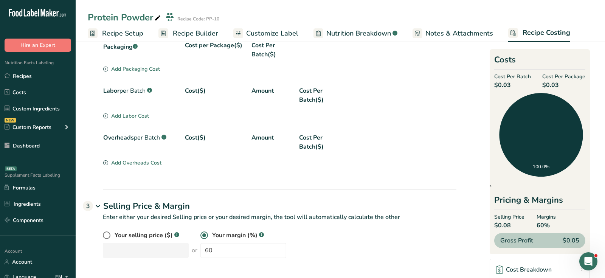
click at [580, 242] on div "Gross Profit $0.05" at bounding box center [539, 240] width 91 height 15
click at [55, 128] on div "NEW Custom Reports" at bounding box center [38, 127] width 76 height 19
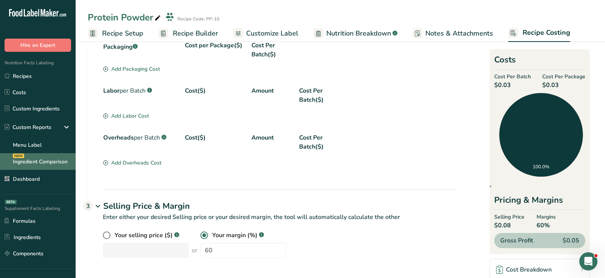
click at [54, 159] on link "Ingredient Comparison NEW" at bounding box center [38, 161] width 76 height 17
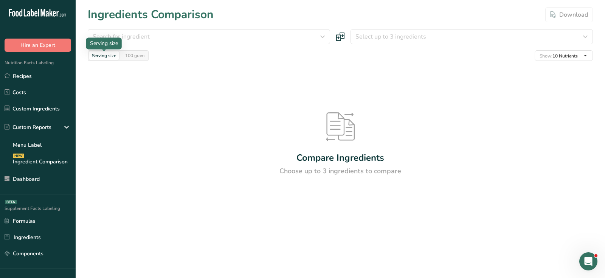
click at [157, 15] on h1 "Ingredients Comparison" at bounding box center [151, 14] width 126 height 17
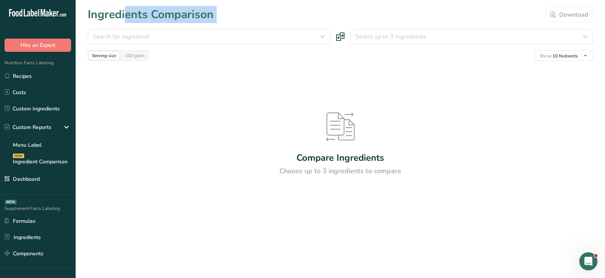
click at [157, 15] on h1 "Ingredients Comparison" at bounding box center [151, 14] width 126 height 17
click at [132, 58] on div "100 gram" at bounding box center [134, 55] width 25 height 8
click at [189, 35] on div "Search for ingredient" at bounding box center [207, 36] width 228 height 9
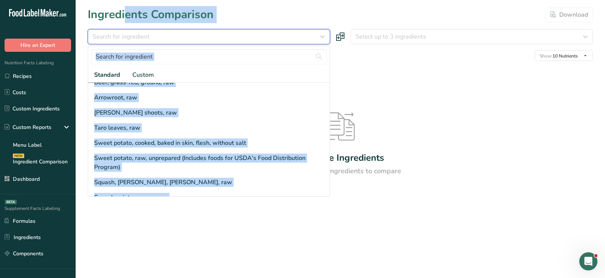
scroll to position [93, 0]
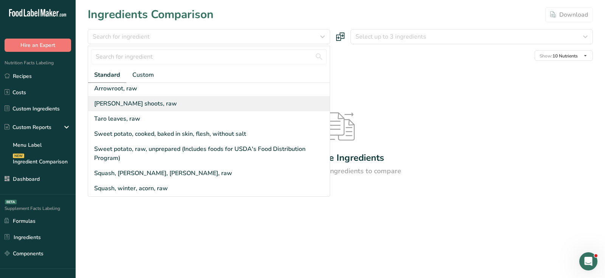
click at [174, 104] on div "[PERSON_NAME] shoots, raw" at bounding box center [209, 103] width 242 height 15
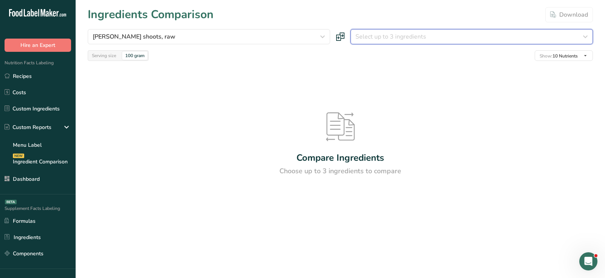
click at [407, 38] on span "Select up to 3 ingredients" at bounding box center [390, 36] width 71 height 9
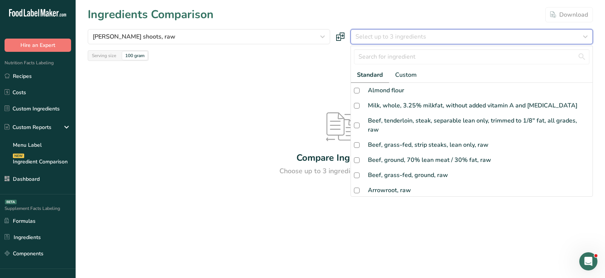
click at [407, 38] on span "Select up to 3 ingredients" at bounding box center [390, 36] width 71 height 9
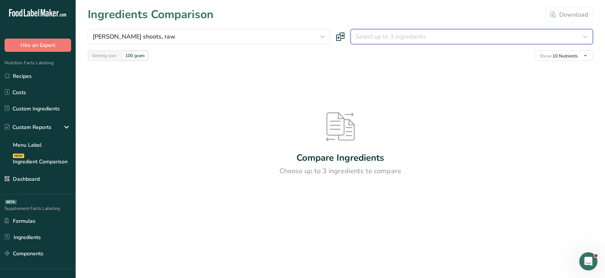
click at [407, 38] on span "Select up to 3 ingredients" at bounding box center [390, 36] width 71 height 9
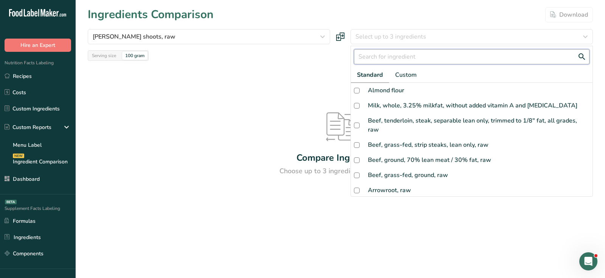
click at [406, 55] on input "text" at bounding box center [471, 56] width 235 height 15
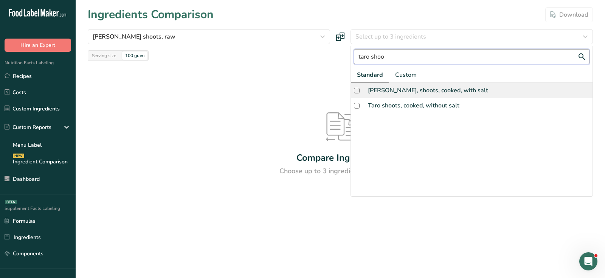
type input "taro shoo"
click at [456, 88] on div "Taro, shoots, cooked, with salt" at bounding box center [472, 90] width 242 height 15
checkbox input "true"
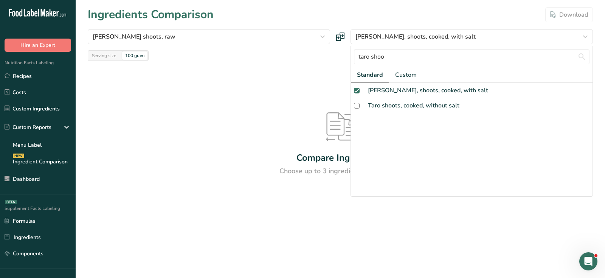
click at [272, 94] on div "Compare Ingredients Choose up to 3 ingredients to compare" at bounding box center [340, 144] width 505 height 167
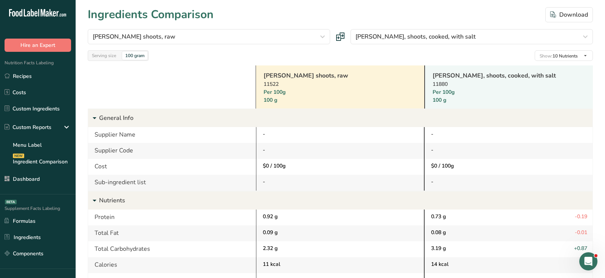
click at [279, 78] on link "[PERSON_NAME] shoots, raw" at bounding box center [329, 75] width 133 height 9
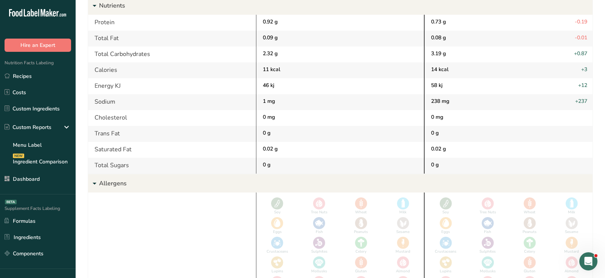
scroll to position [0, 0]
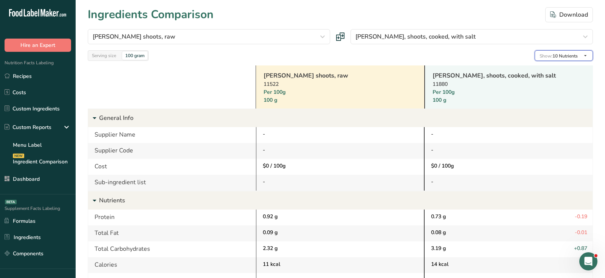
click at [549, 51] on span "Show: 10 Nutrients" at bounding box center [558, 55] width 38 height 9
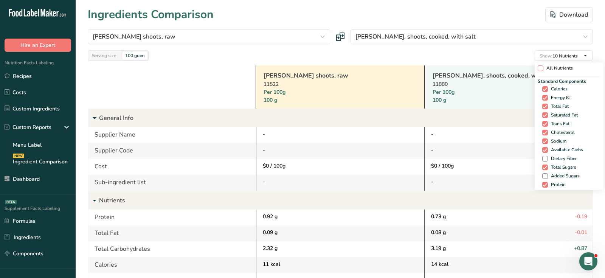
click at [544, 68] on span "All Nutrients" at bounding box center [557, 68] width 29 height 6
click at [542, 68] on input "All Nutrients" at bounding box center [539, 68] width 5 height 5
checkbox input "true"
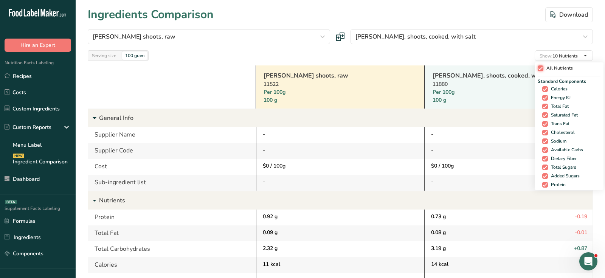
checkbox input "true"
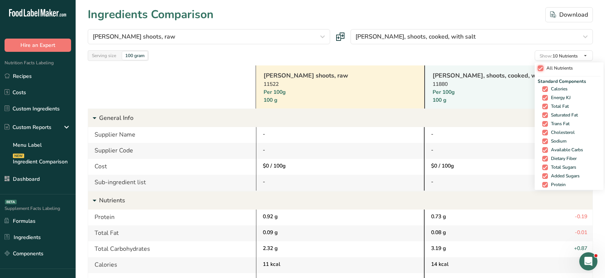
checkbox input "true"
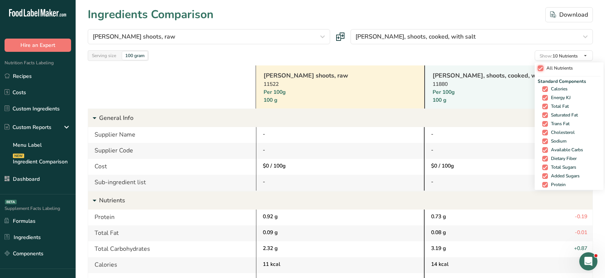
checkbox input "true"
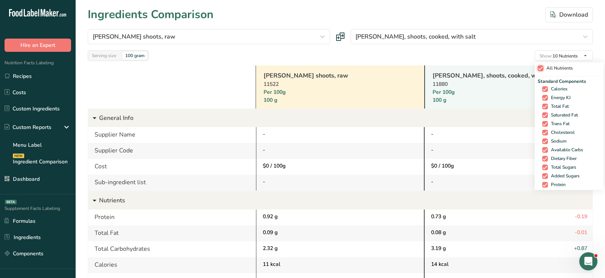
checkbox input "true"
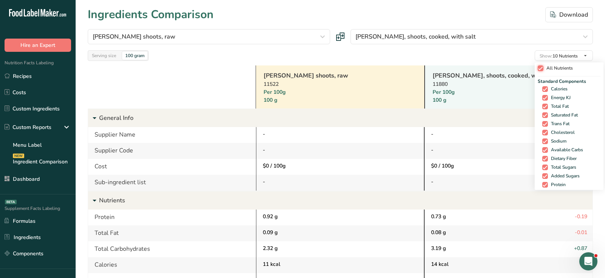
checkbox input "true"
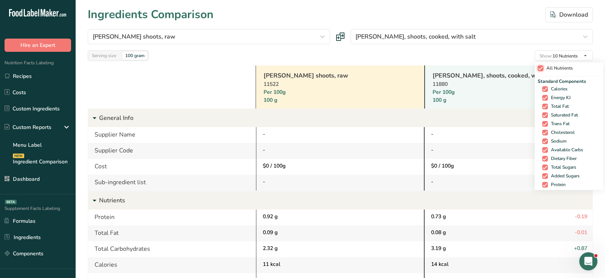
checkbox input "true"
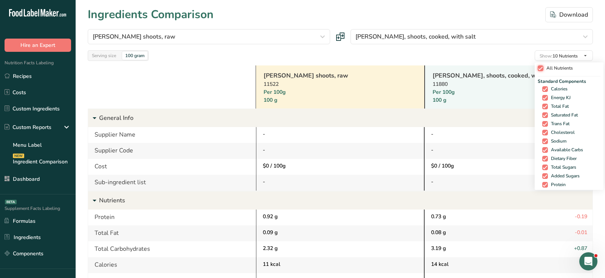
checkbox input "true"
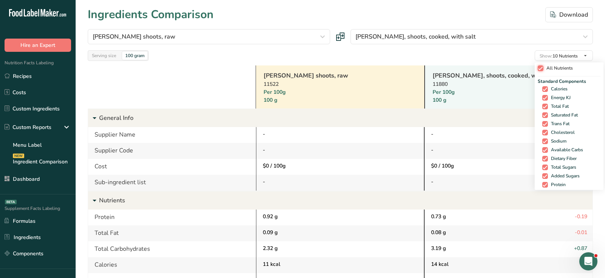
checkbox input "true"
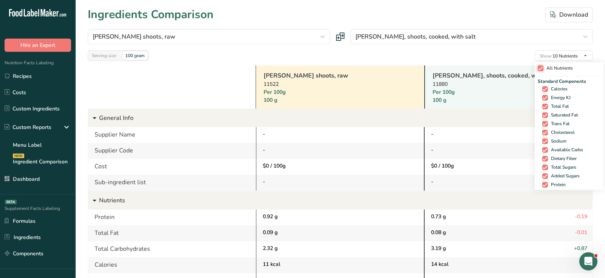
checkbox input "true"
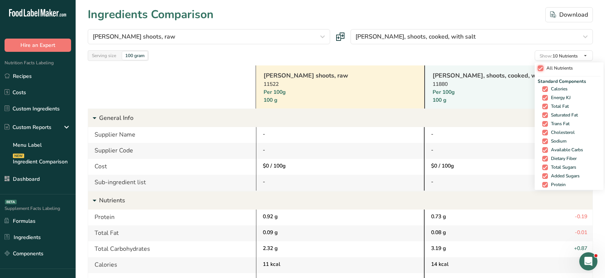
checkbox input "true"
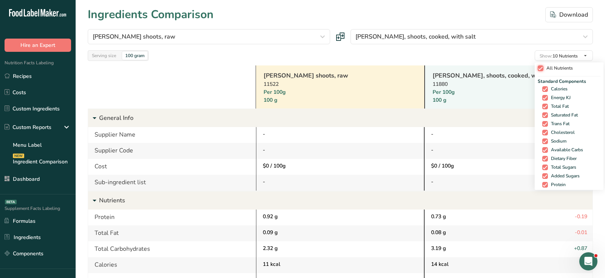
checkbox input "true"
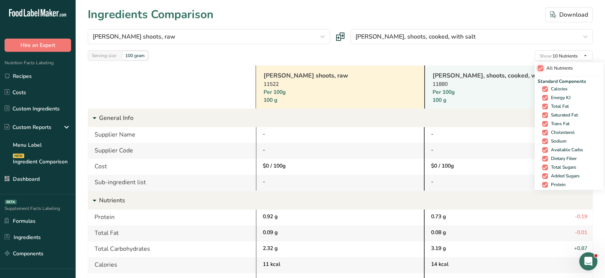
checkbox input "true"
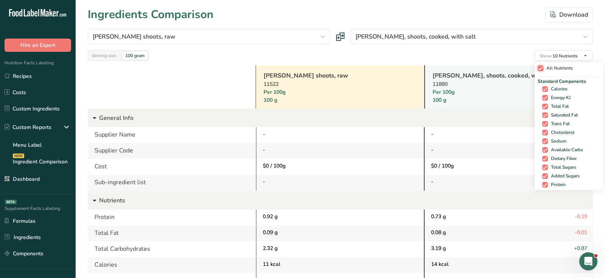
checkbox input "true"
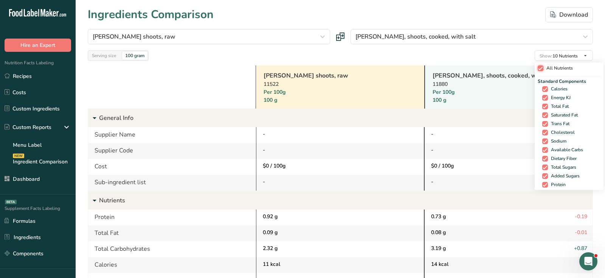
checkbox input "true"
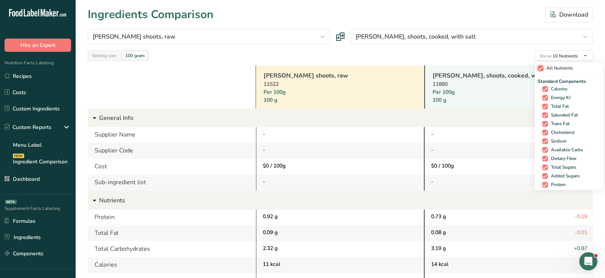
checkbox input "true"
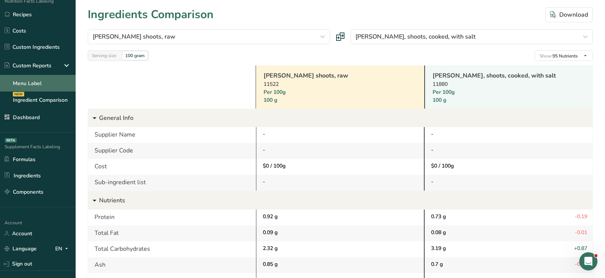
scroll to position [66, 0]
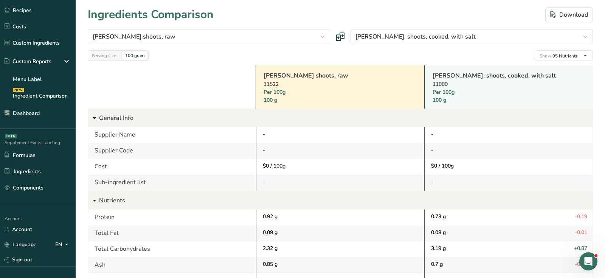
click at [17, 139] on div "Supplement Facts Labeling BETA" at bounding box center [38, 142] width 76 height 7
click at [28, 158] on link "Formulas" at bounding box center [38, 155] width 76 height 14
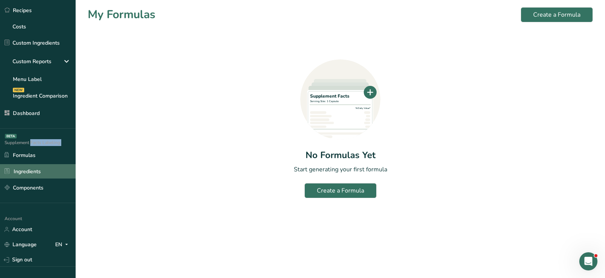
click at [34, 175] on link "Ingredients" at bounding box center [38, 171] width 76 height 14
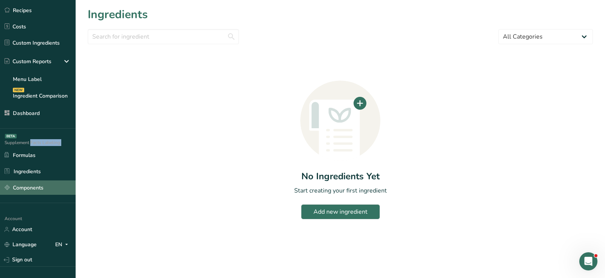
click at [39, 187] on link "Components" at bounding box center [38, 187] width 76 height 14
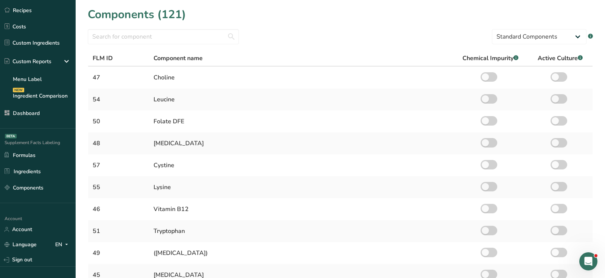
click at [42, 139] on div "Supplement Facts Labeling BETA" at bounding box center [38, 142] width 76 height 7
click at [38, 170] on link "Ingredients" at bounding box center [38, 171] width 76 height 14
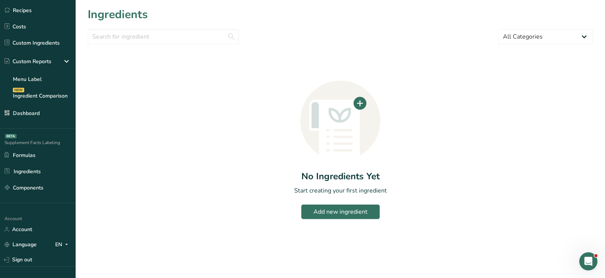
click at [510, 46] on section "Ingredients All Categories Amino Acids Botanical Extracts Botanicals Carbohydra…" at bounding box center [340, 115] width 529 height 231
click at [510, 37] on select "All Categories Amino Acids Botanical Extracts Botanicals Carbohydrates Colors F…" at bounding box center [545, 36] width 94 height 15
click at [21, 188] on link "Components" at bounding box center [38, 187] width 76 height 14
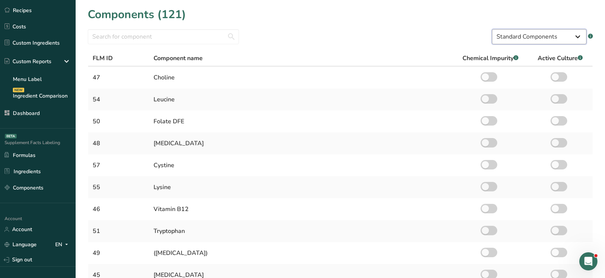
click at [553, 34] on select "Standard Components Custom Components" at bounding box center [539, 36] width 94 height 15
click at [492, 29] on select "Standard Components Custom Components" at bounding box center [539, 36] width 94 height 15
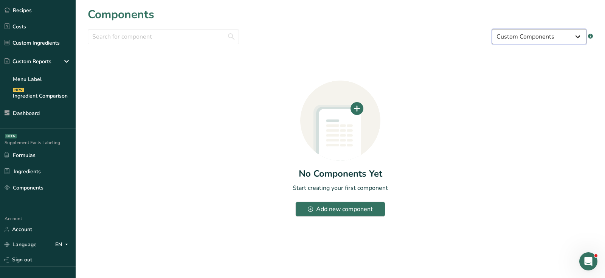
click at [516, 42] on select "Standard Components Custom Components" at bounding box center [539, 36] width 94 height 15
select select "standard"
click at [492, 29] on select "Standard Components Custom Components" at bounding box center [539, 36] width 94 height 15
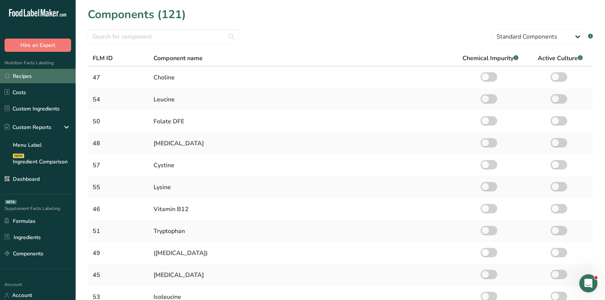
click at [49, 67] on div "Nutrition Facts Labeling Recipes Costs Custom Ingredients Custom Reports Menu L…" at bounding box center [38, 123] width 76 height 142
click at [47, 73] on link "Recipes" at bounding box center [38, 76] width 76 height 14
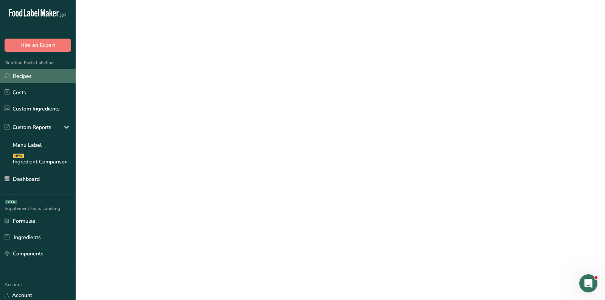
click at [47, 73] on link "Recipes" at bounding box center [38, 76] width 76 height 14
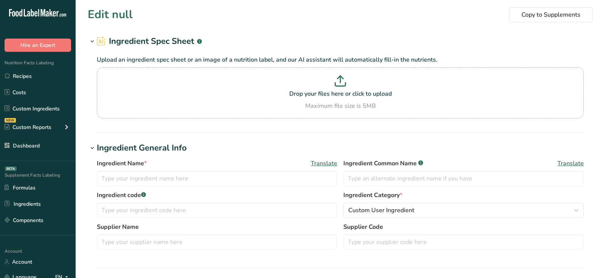
type input "[PERSON_NAME] shoots, raw"
type input "Taro shoots"
